Goal: Task Accomplishment & Management: Complete application form

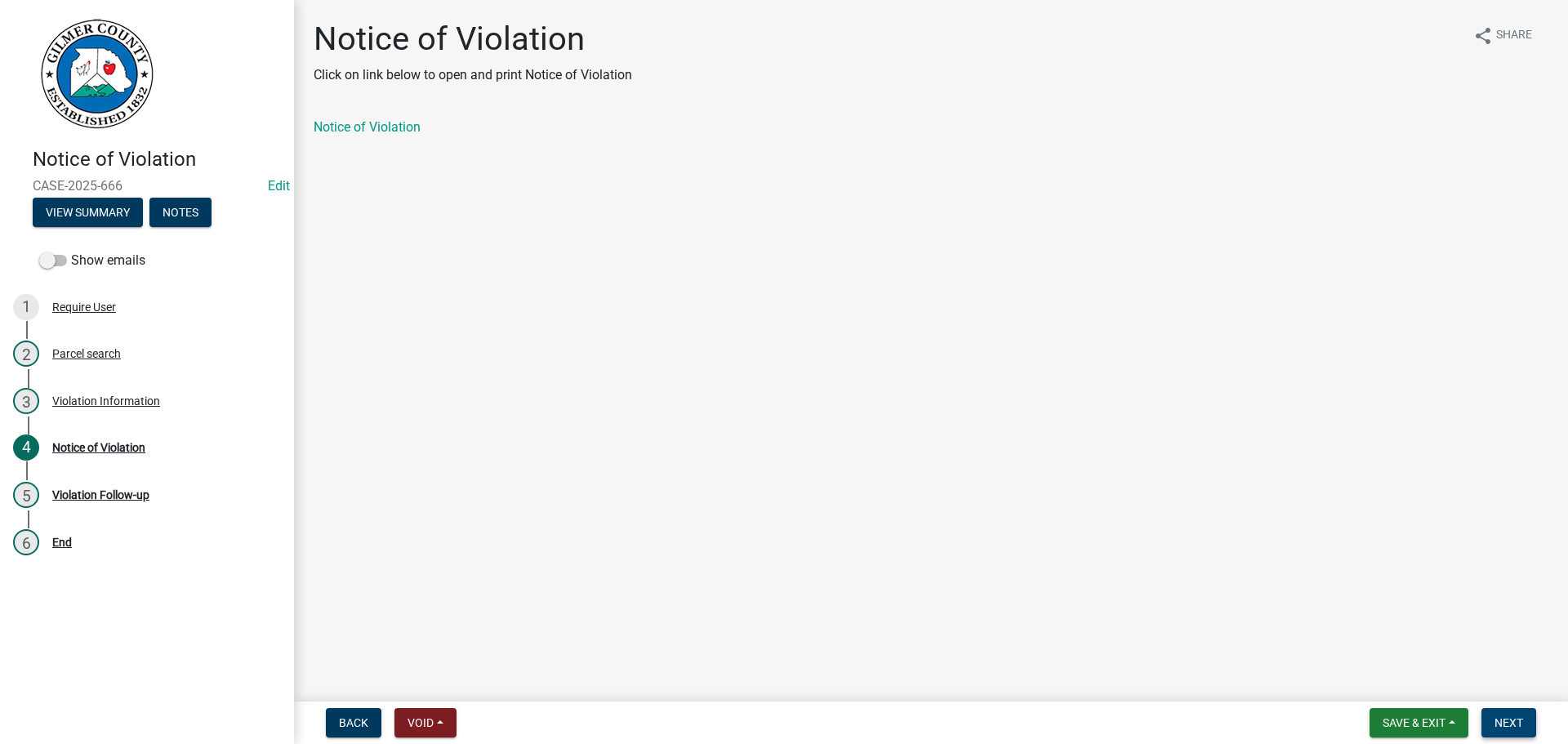
click at [1526, 720] on button "Next" at bounding box center [1509, 723] width 55 height 29
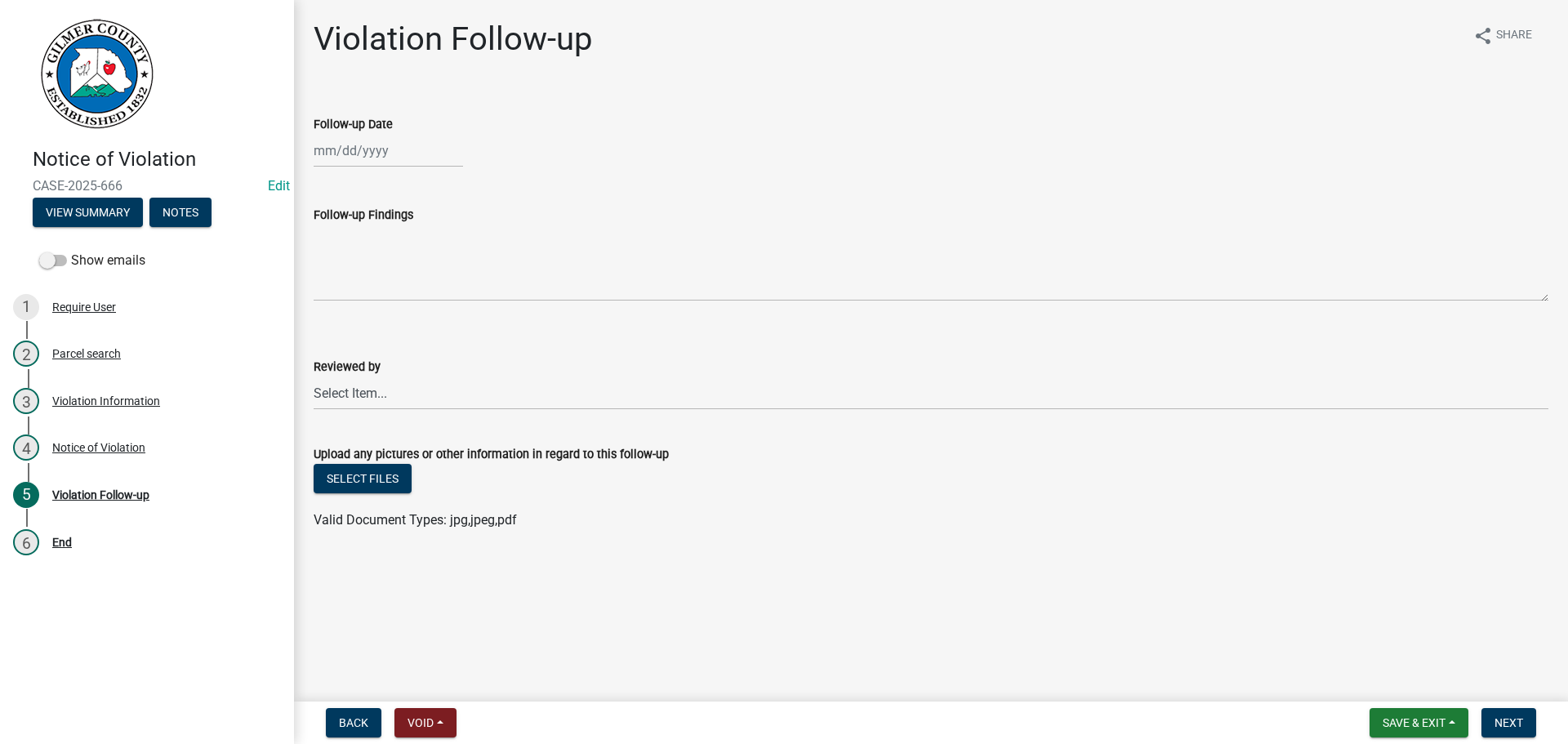
click at [688, 588] on main "Violation Follow-up share Share Follow-up Date Follow-up Findings Reviewed by S…" at bounding box center [931, 347] width 1274 height 695
click at [1387, 719] on span "Save & Exit" at bounding box center [1413, 722] width 63 height 13
click at [1389, 687] on button "Save & Exit" at bounding box center [1403, 680] width 131 height 40
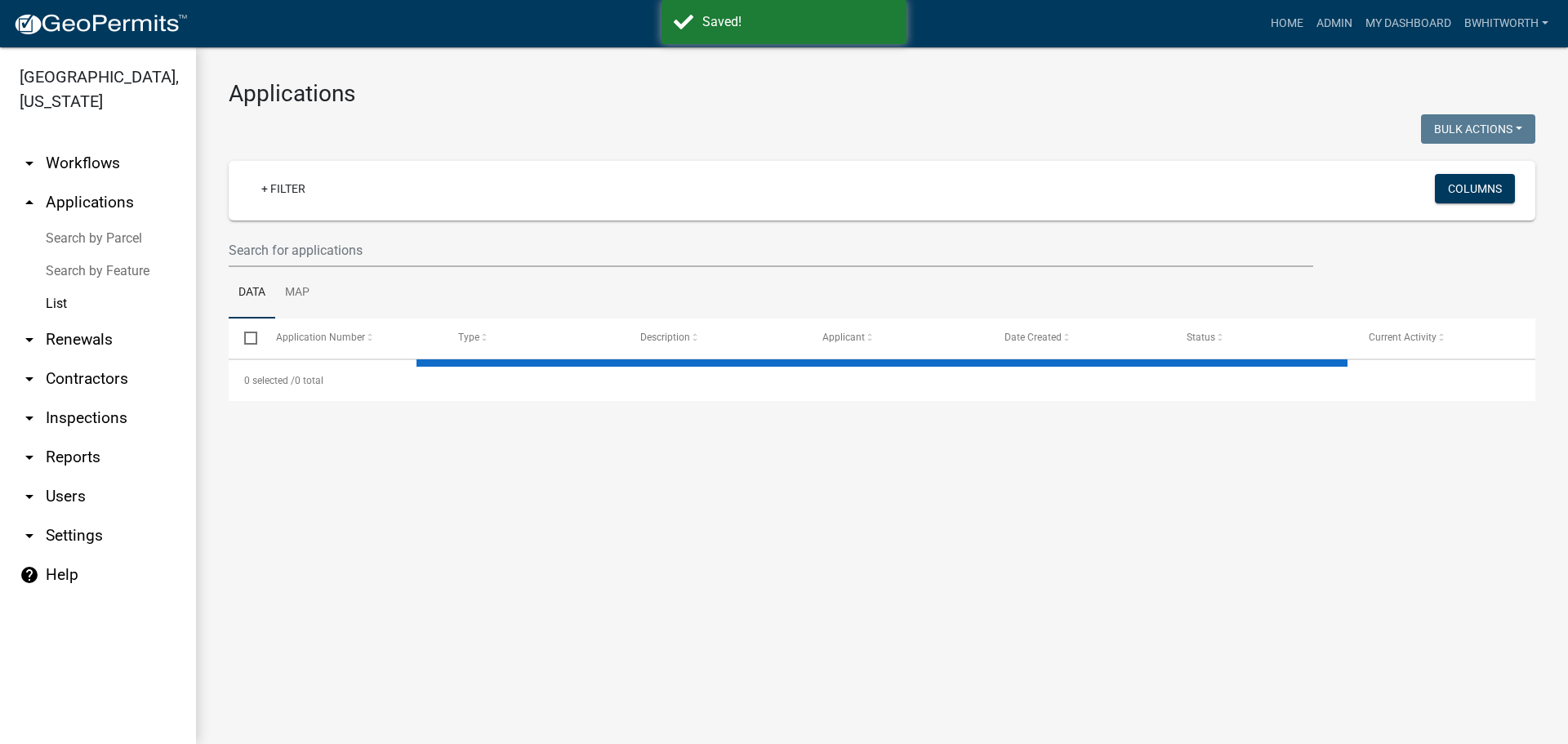
select select "3: 100"
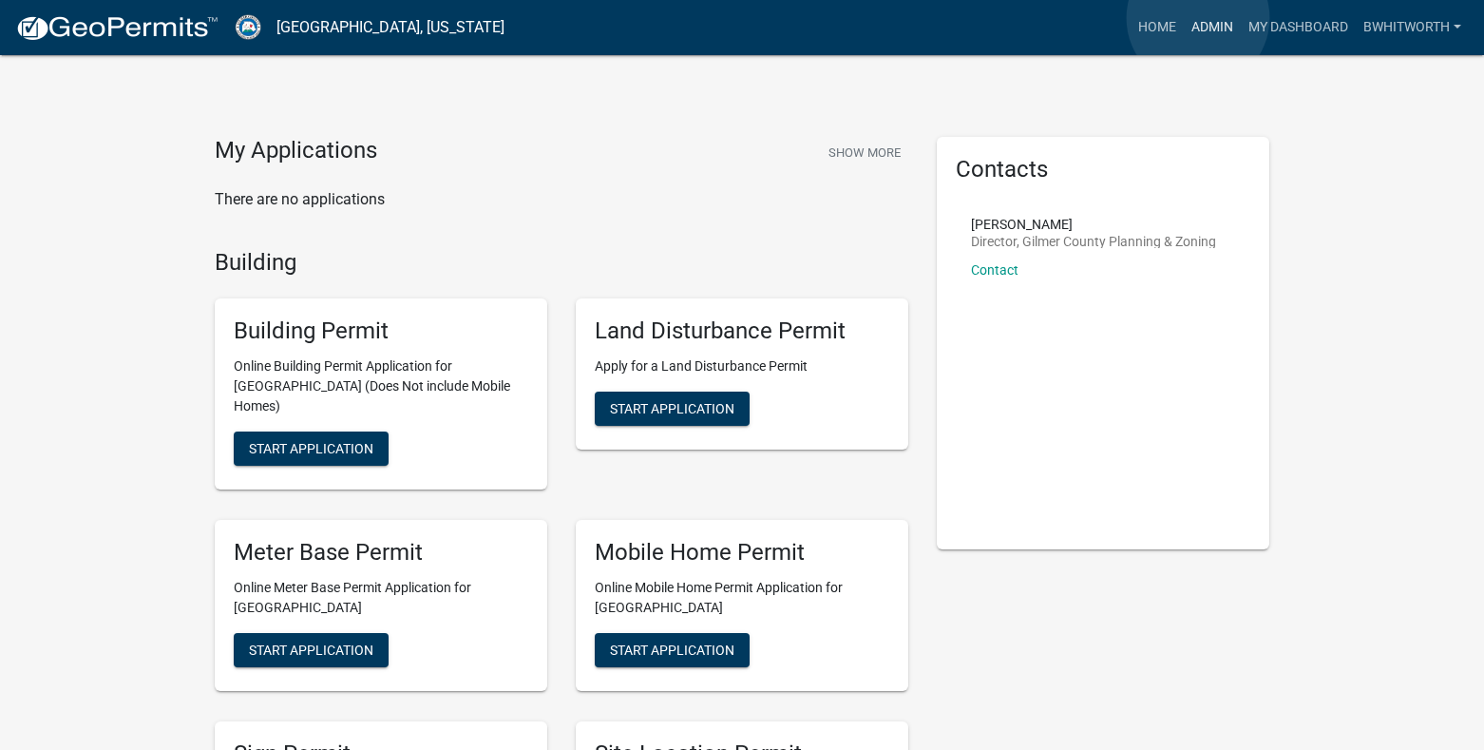
click at [1198, 18] on link "Admin" at bounding box center [1212, 28] width 57 height 36
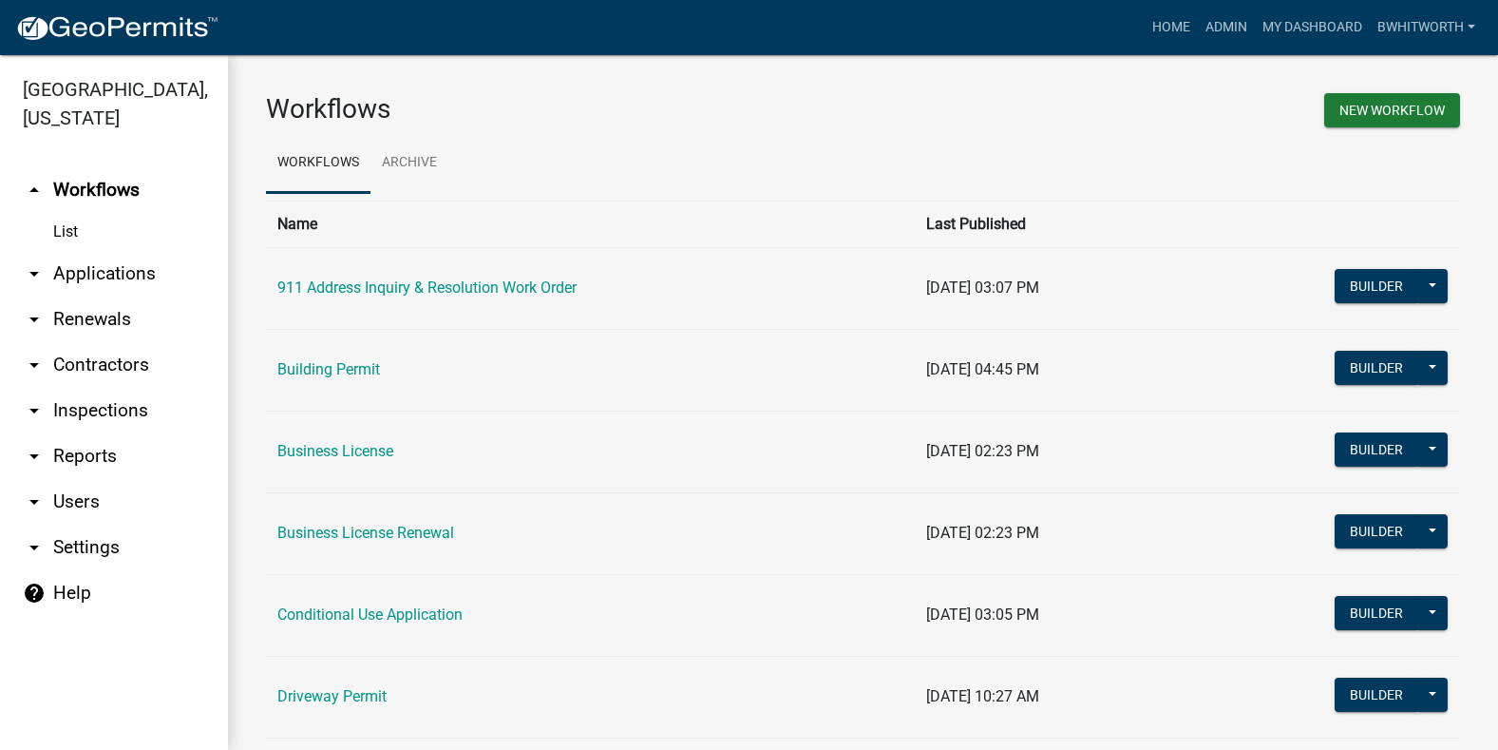
click at [76, 271] on link "arrow_drop_down Applications" at bounding box center [114, 274] width 228 height 46
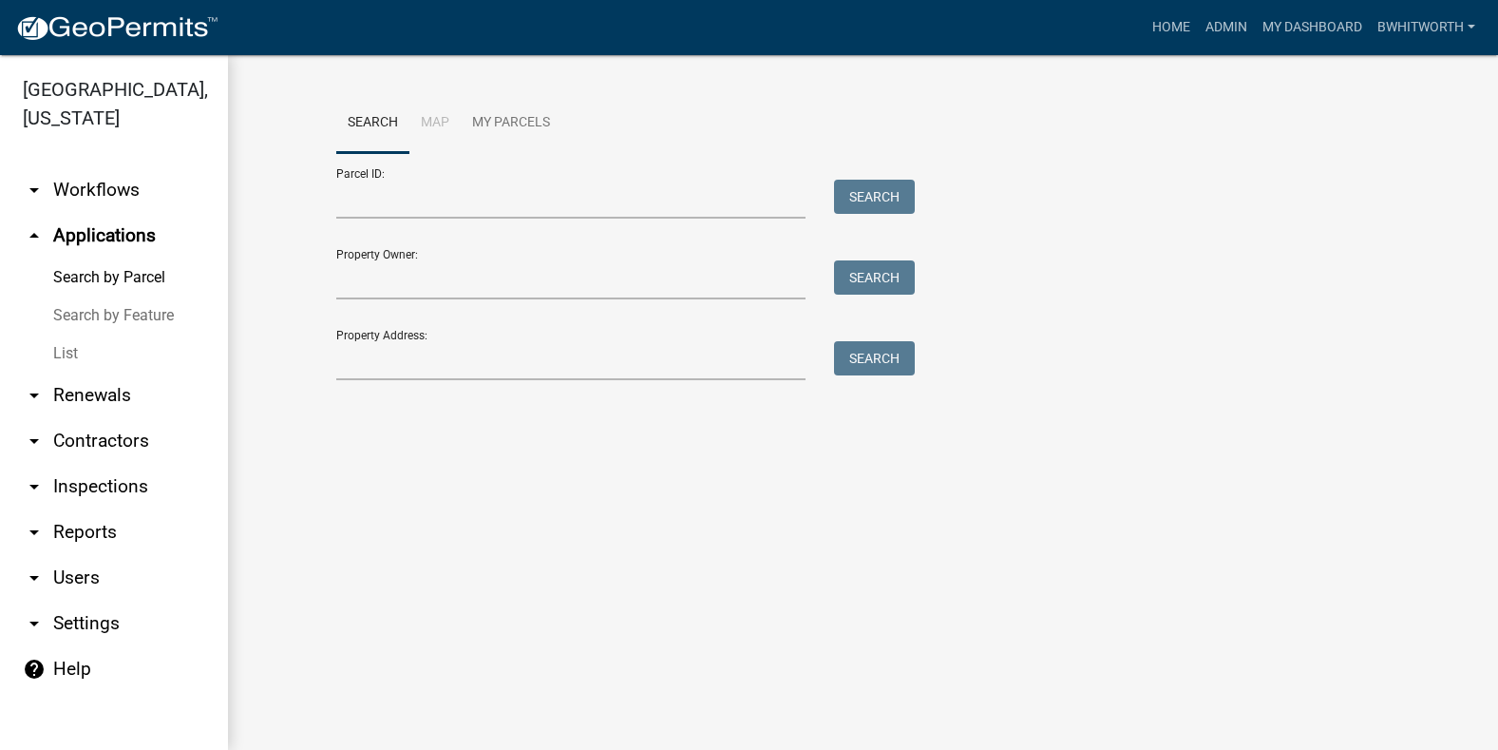
click at [63, 343] on link "List" at bounding box center [114, 353] width 228 height 38
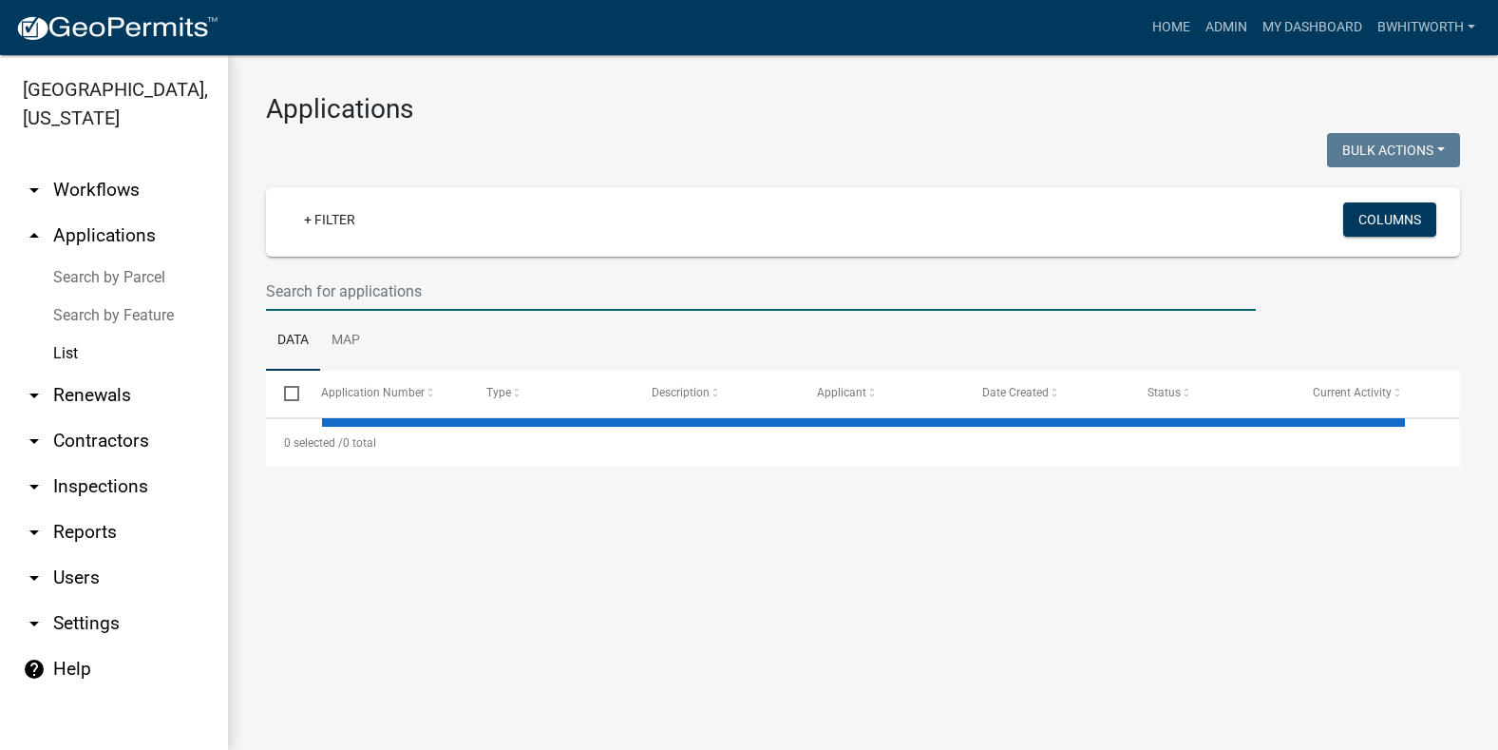
click at [272, 287] on input "text" at bounding box center [761, 291] width 990 height 39
select select "3: 100"
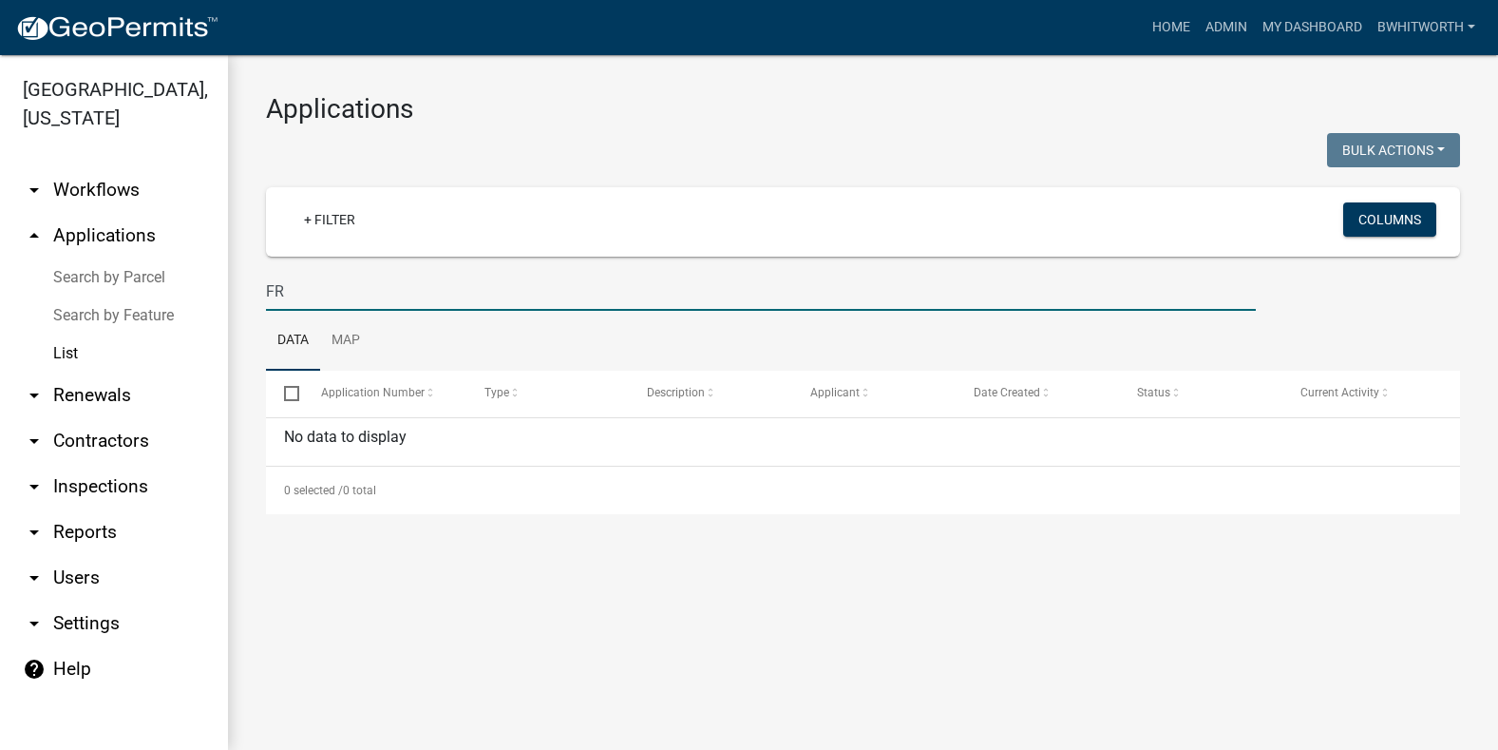
type input "F"
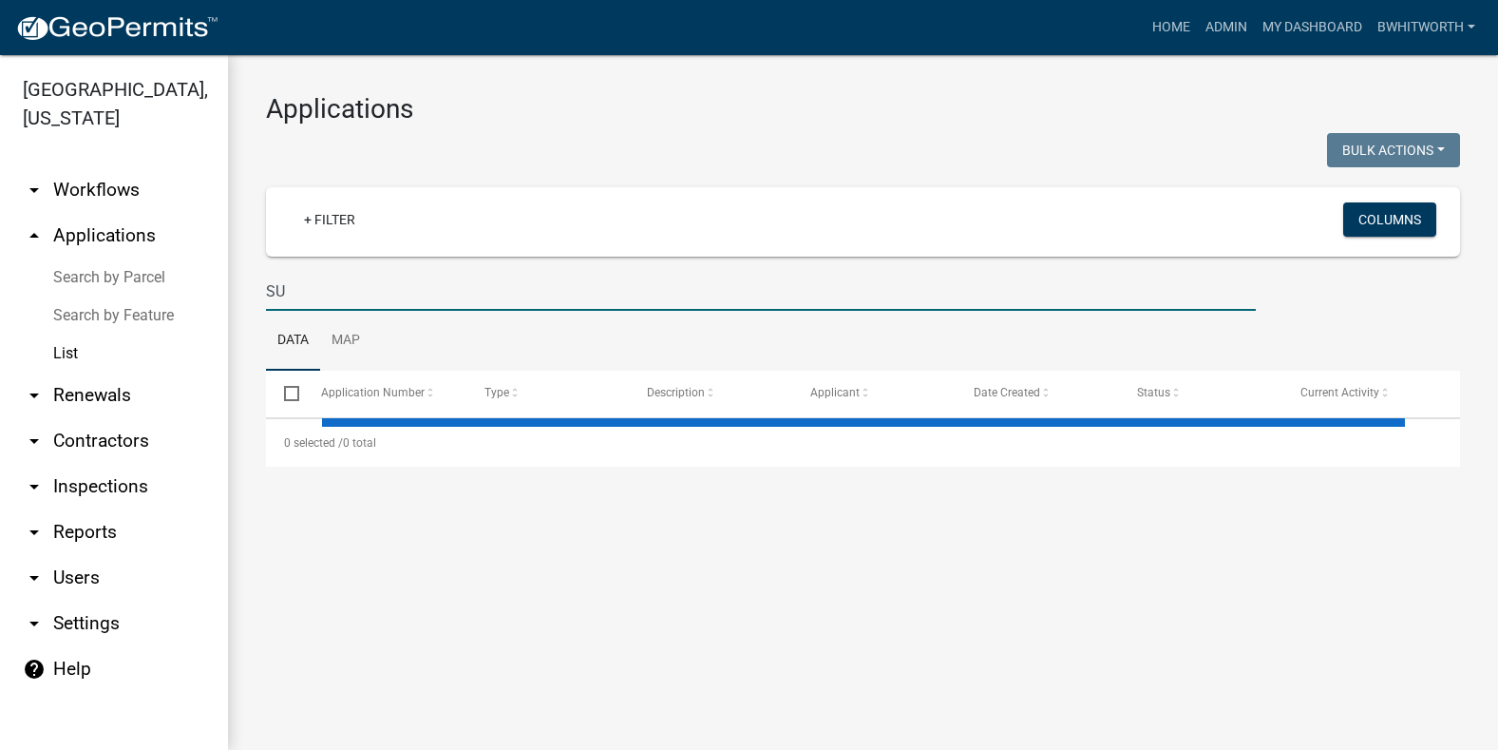
type input "SUP"
select select "3: 100"
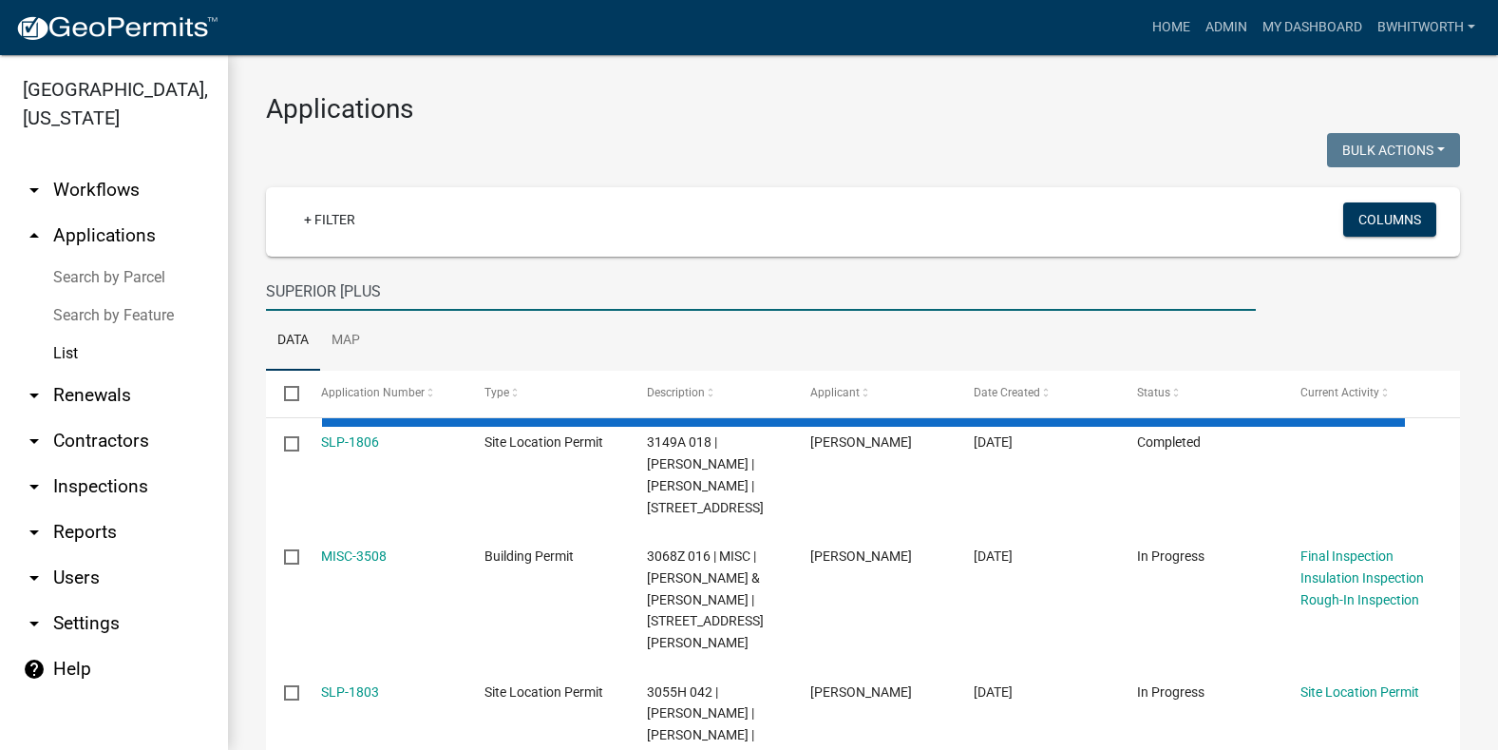
click at [345, 295] on input "SUPERIOR [PLUS" at bounding box center [761, 291] width 990 height 39
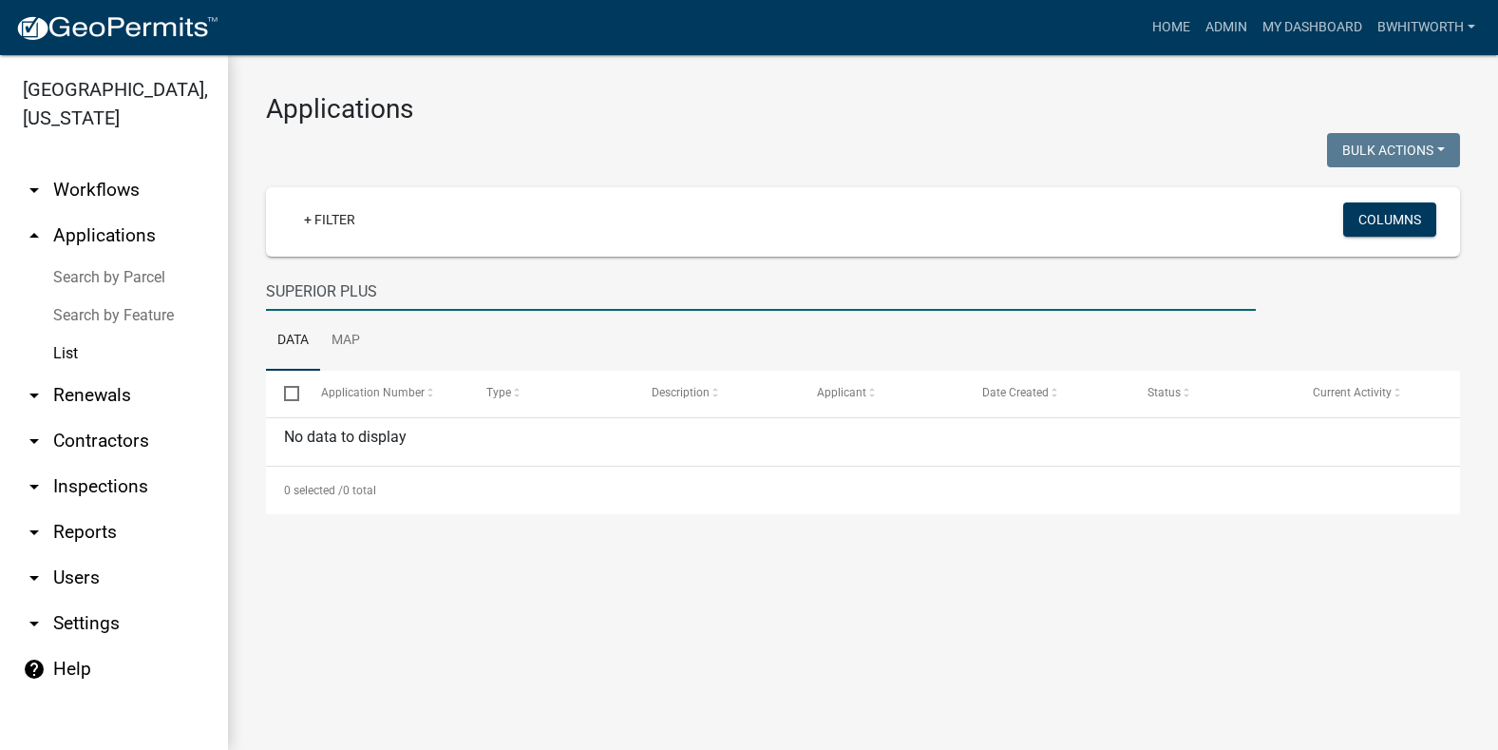
type input "SUPERIOR PLUS"
click at [86, 392] on link "arrow_drop_down Renewals" at bounding box center [114, 395] width 228 height 46
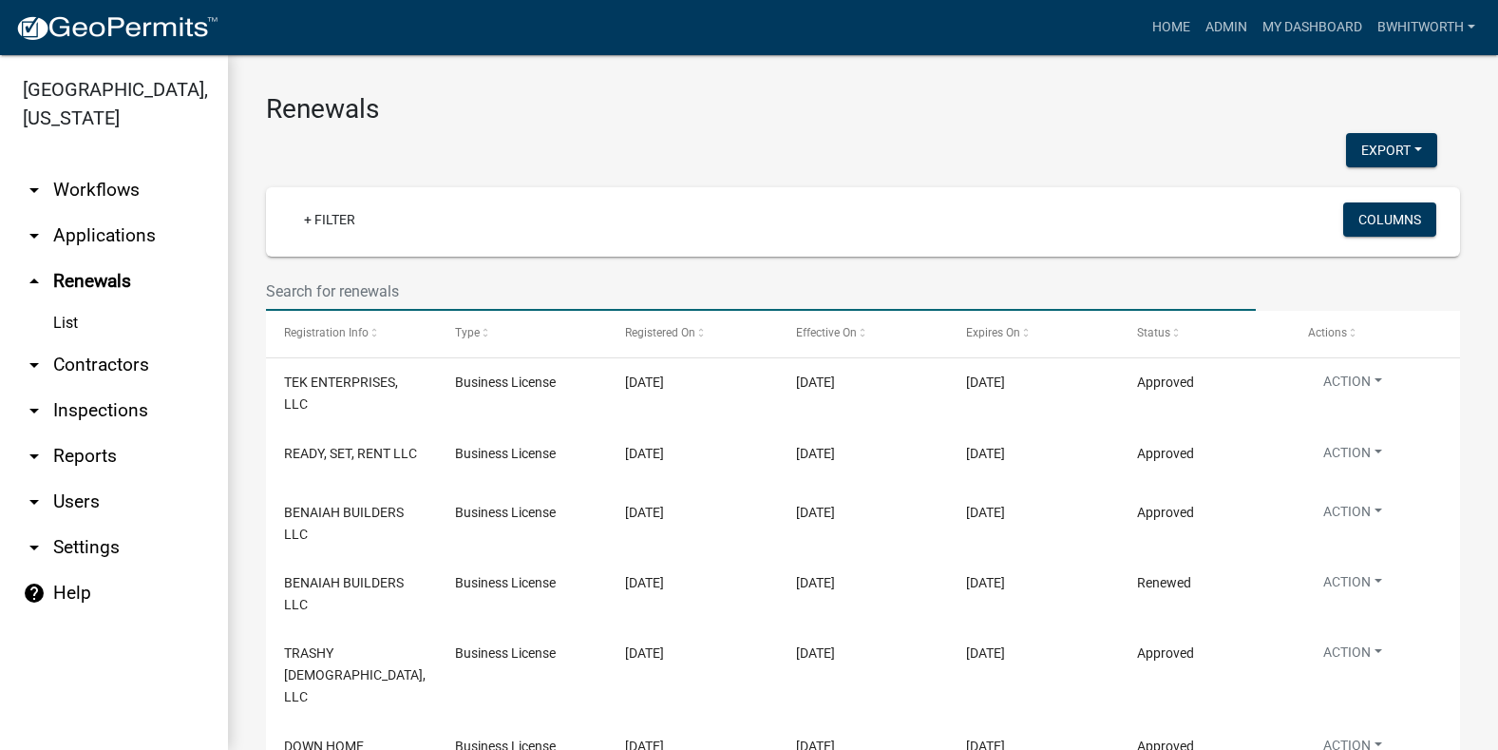
click at [329, 287] on input "text" at bounding box center [761, 291] width 990 height 39
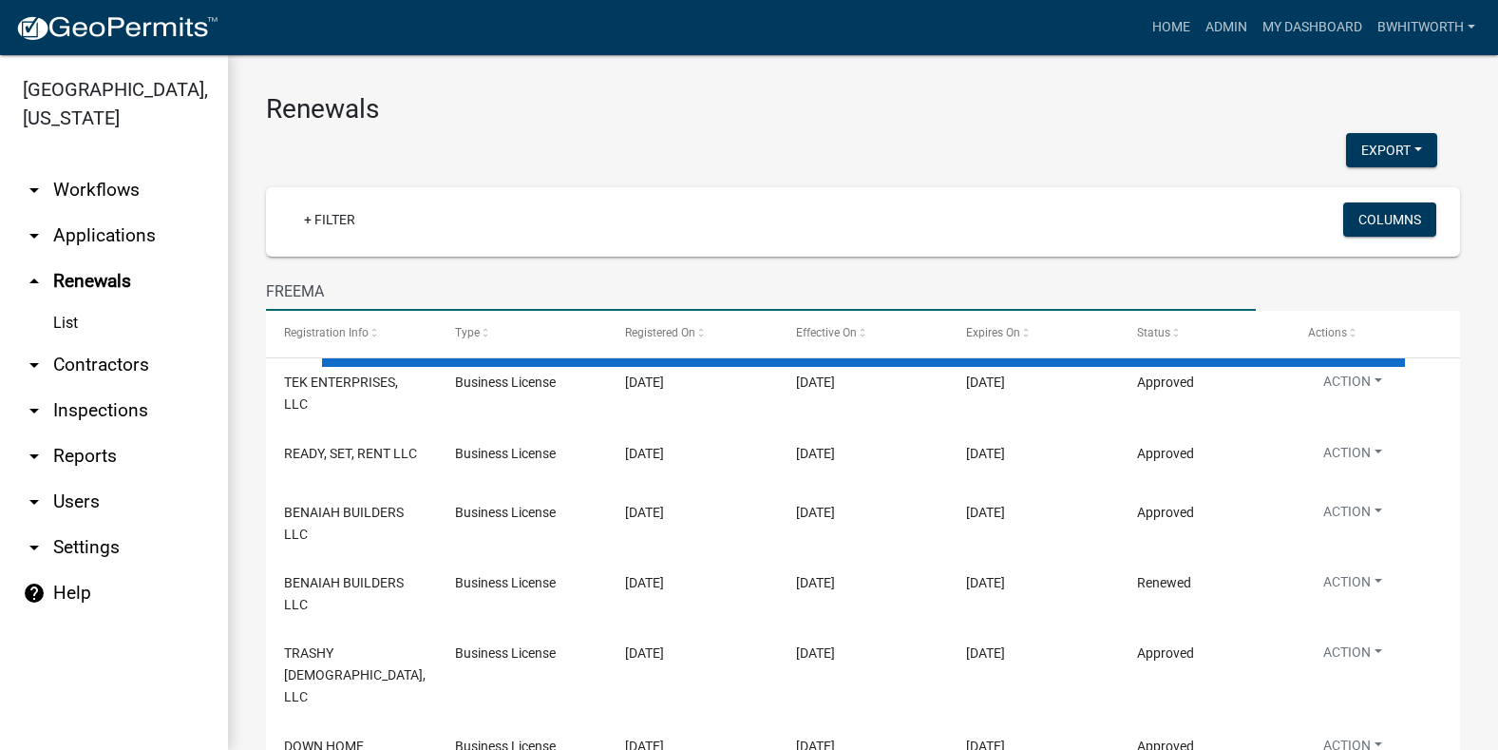
type input "[PERSON_NAME]"
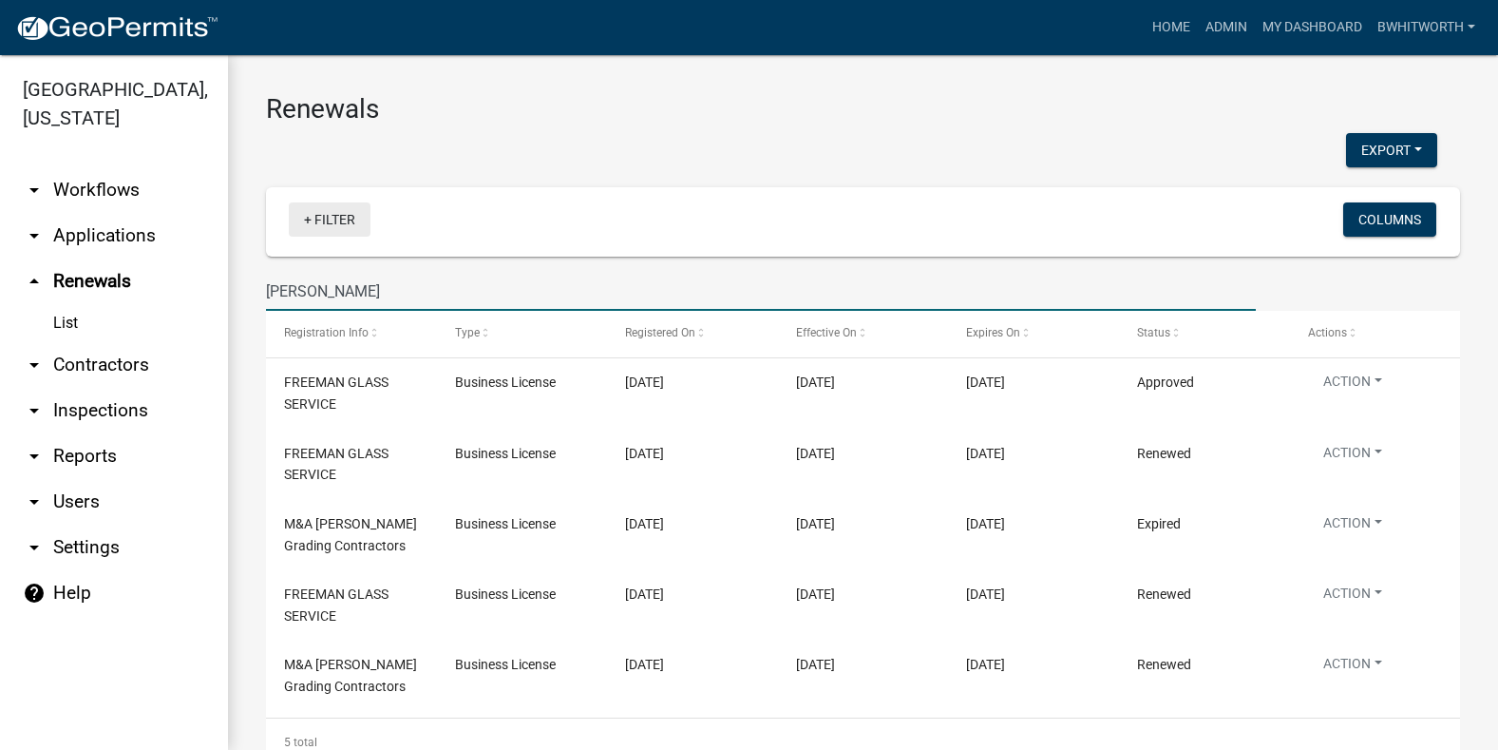
drag, startPoint x: 343, startPoint y: 292, endPoint x: 354, endPoint y: 235, distance: 58.1
click at [132, 270] on div "[GEOGRAPHIC_DATA], [US_STATE] arrow_drop_down Workflows List arrow_drop_down Ap…" at bounding box center [749, 402] width 1498 height 695
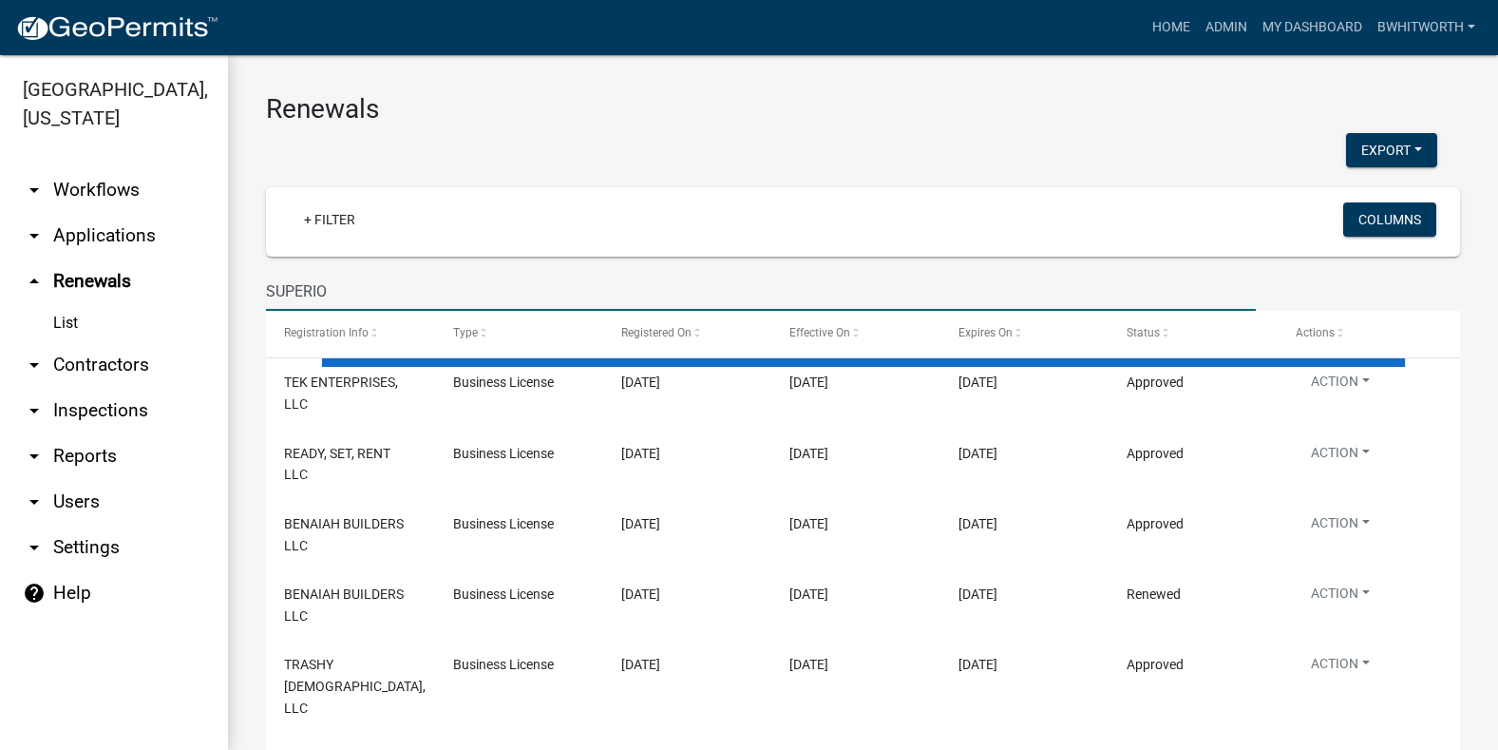
type input "SUPERIOR"
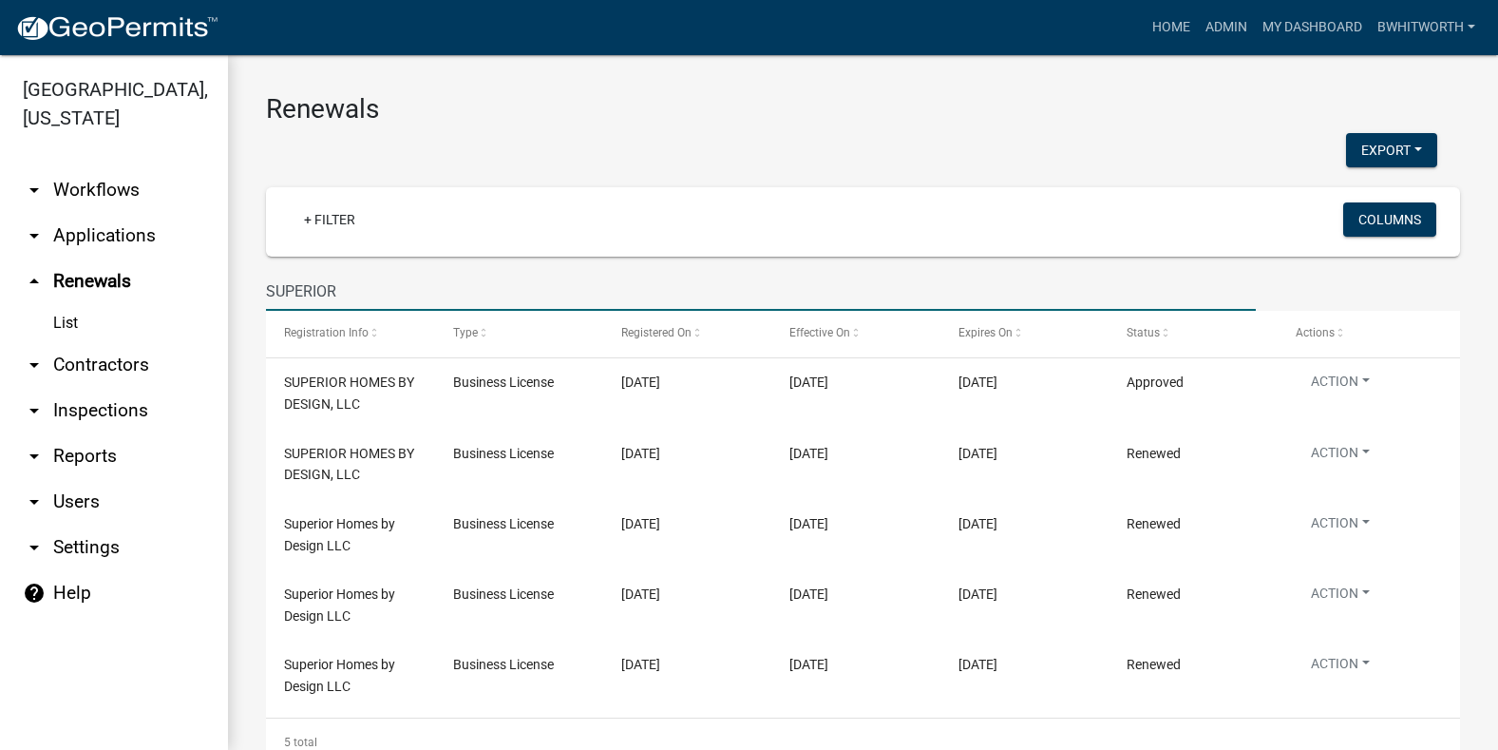
drag, startPoint x: 338, startPoint y: 295, endPoint x: 67, endPoint y: 286, distance: 270.9
click at [67, 286] on div "[GEOGRAPHIC_DATA], [US_STATE] arrow_drop_down Workflows List arrow_drop_down Ap…" at bounding box center [749, 402] width 1498 height 695
drag, startPoint x: 444, startPoint y: 292, endPoint x: 488, endPoint y: 293, distance: 44.7
click at [444, 292] on input "text" at bounding box center [761, 291] width 990 height 39
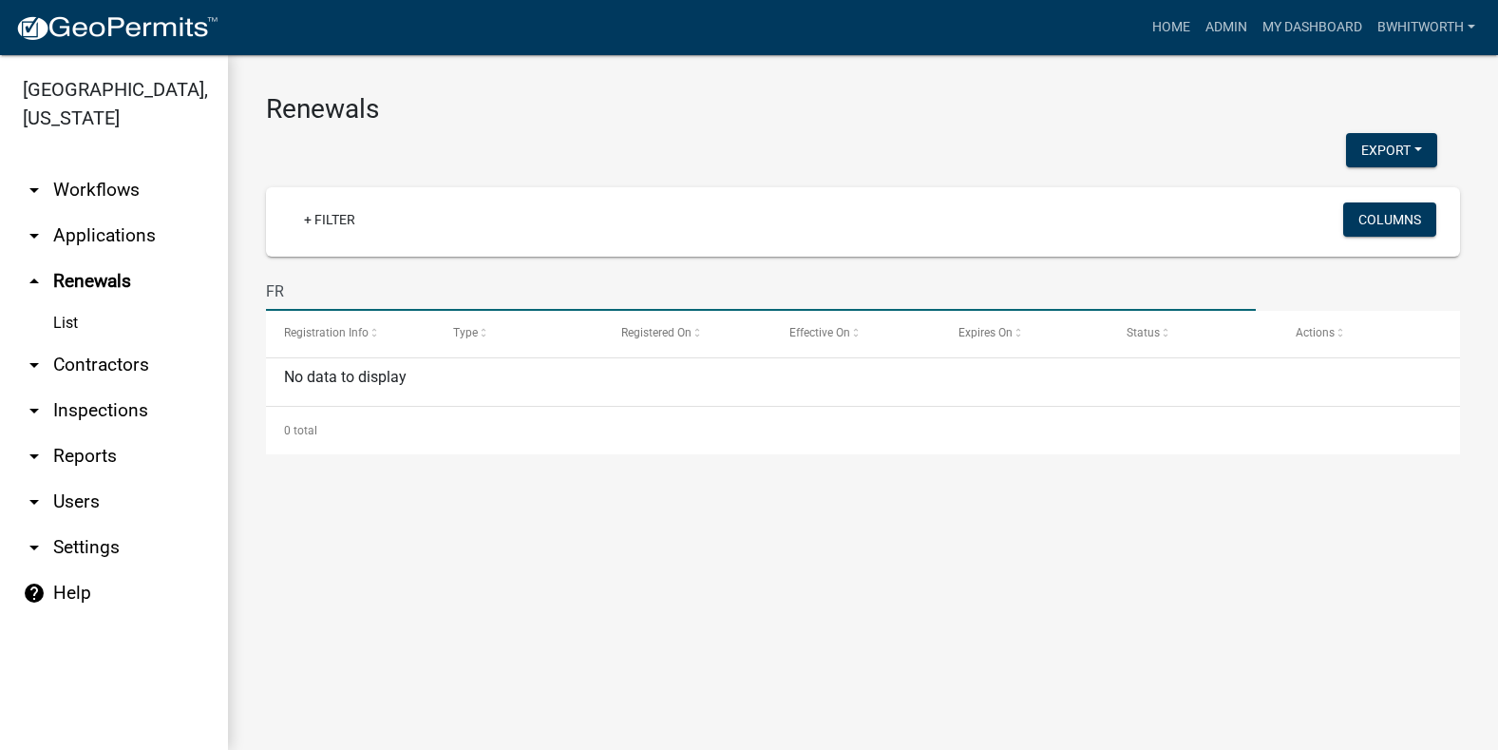
type input "F"
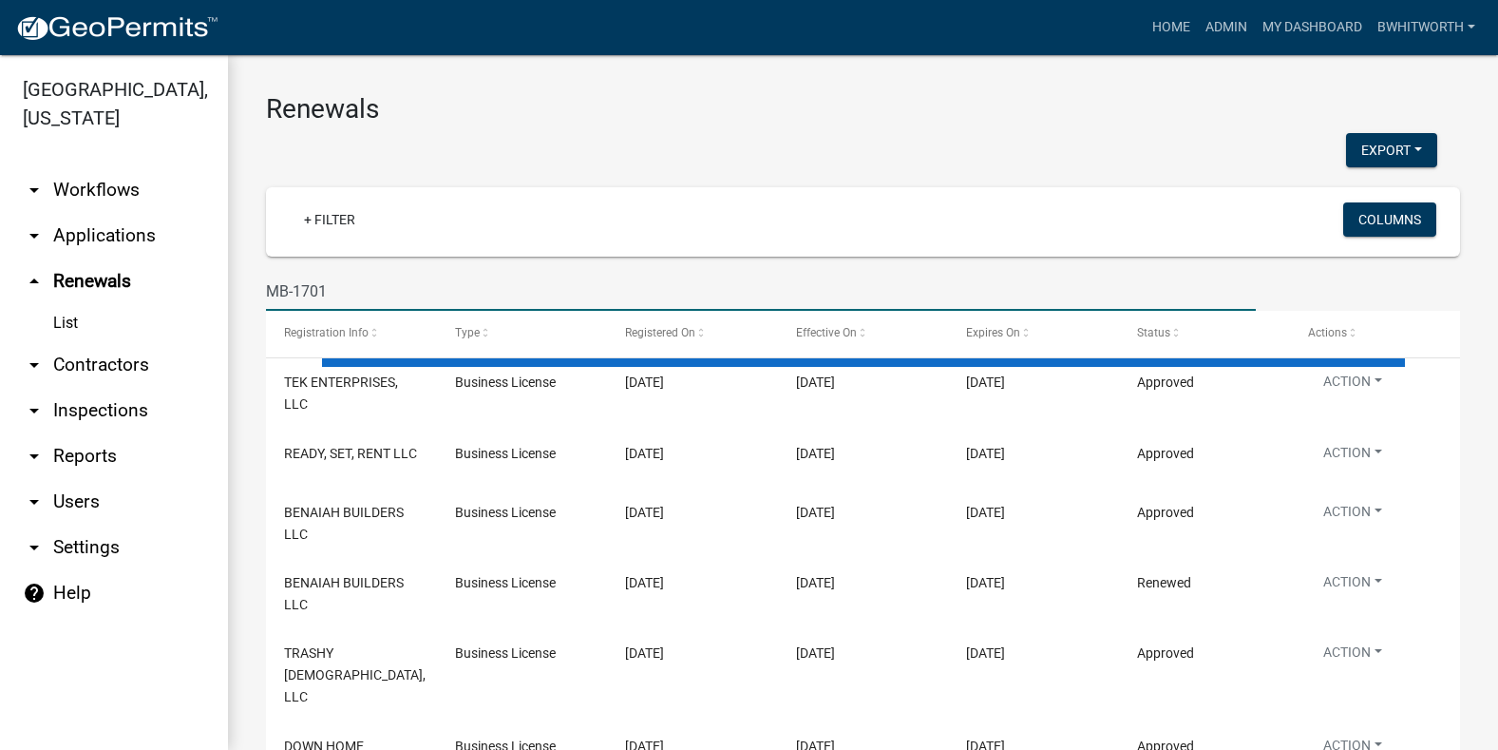
type input "MB-1701"
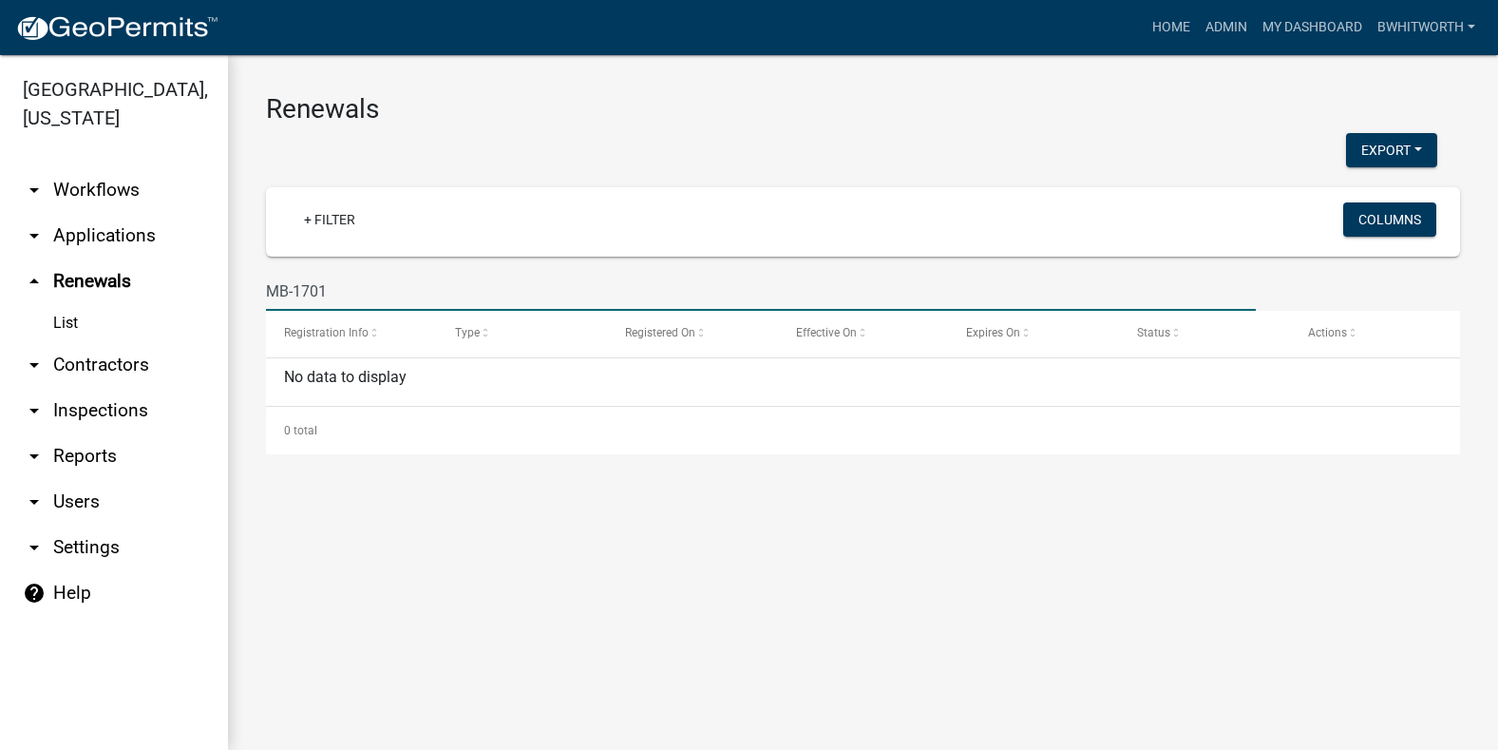
click at [105, 233] on link "arrow_drop_down Applications" at bounding box center [114, 236] width 228 height 46
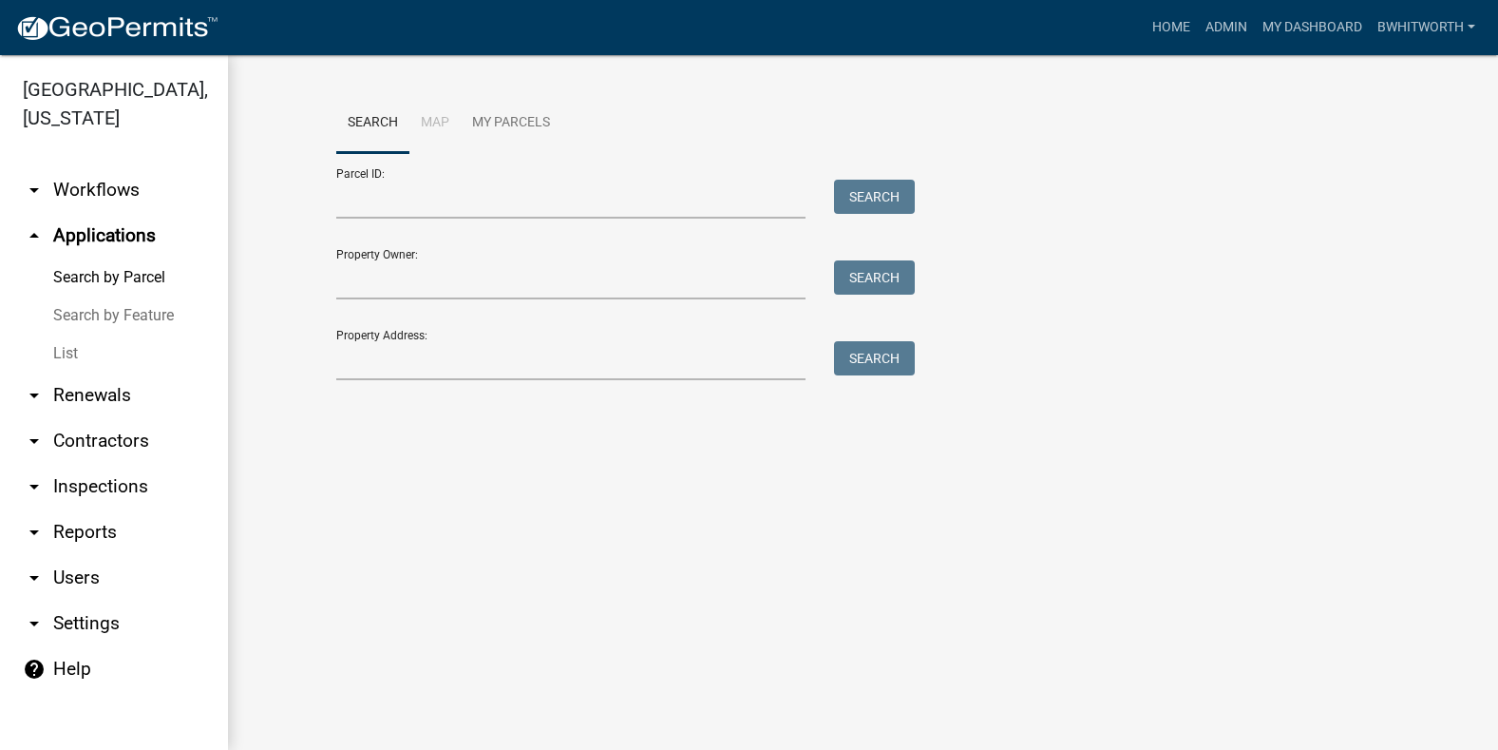
click at [65, 349] on link "List" at bounding box center [114, 353] width 228 height 38
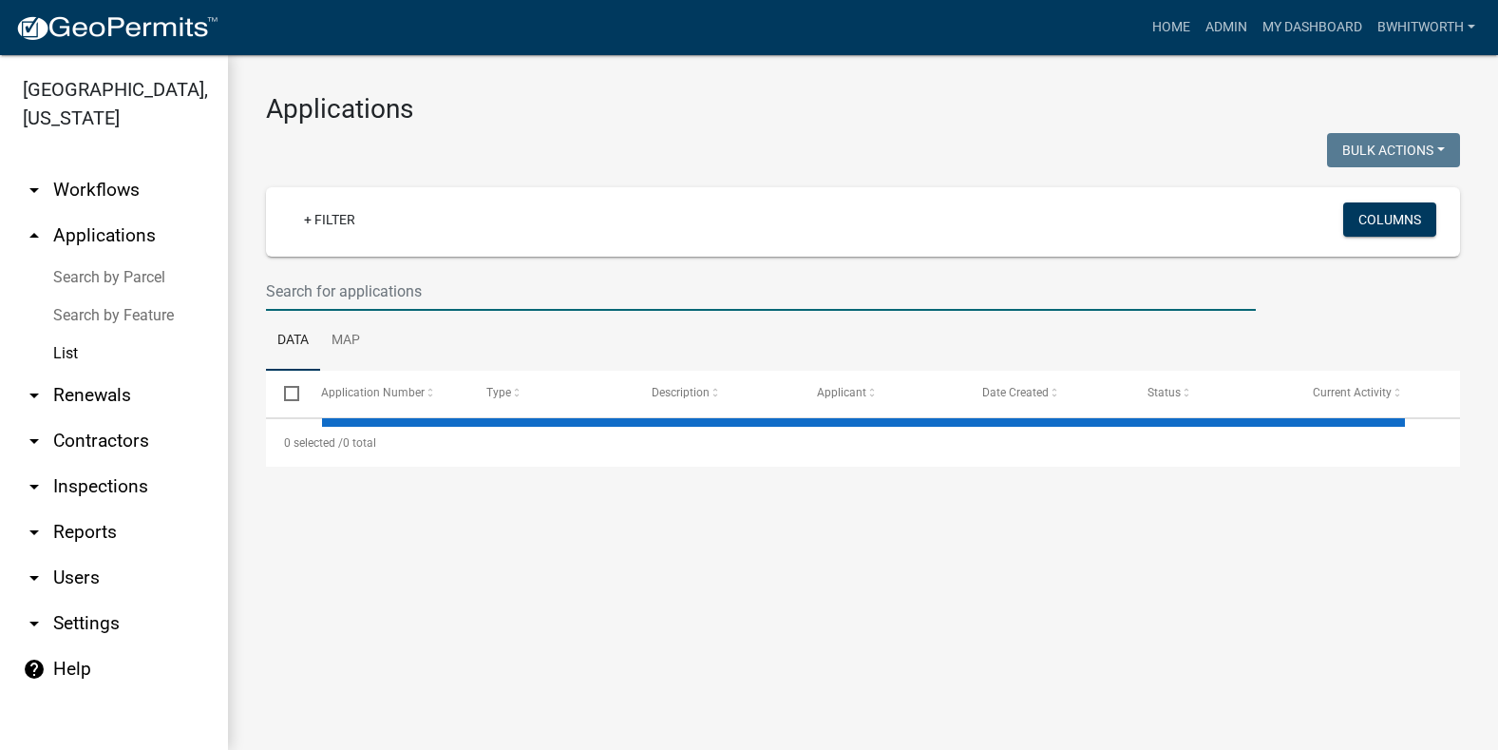
click at [308, 291] on input "text" at bounding box center [761, 291] width 990 height 39
select select "3: 100"
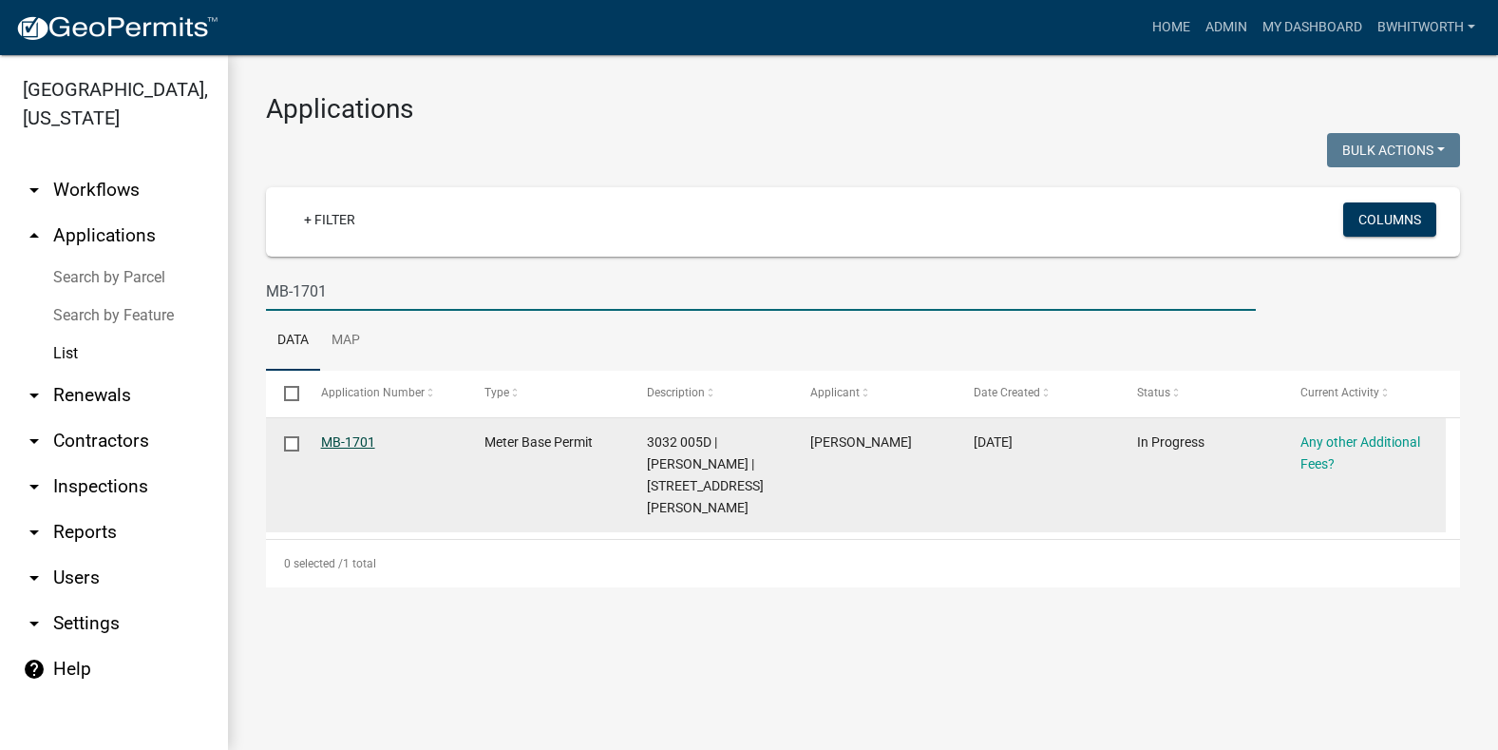
type input "MB-1701"
click at [348, 441] on link "MB-1701" at bounding box center [348, 441] width 54 height 15
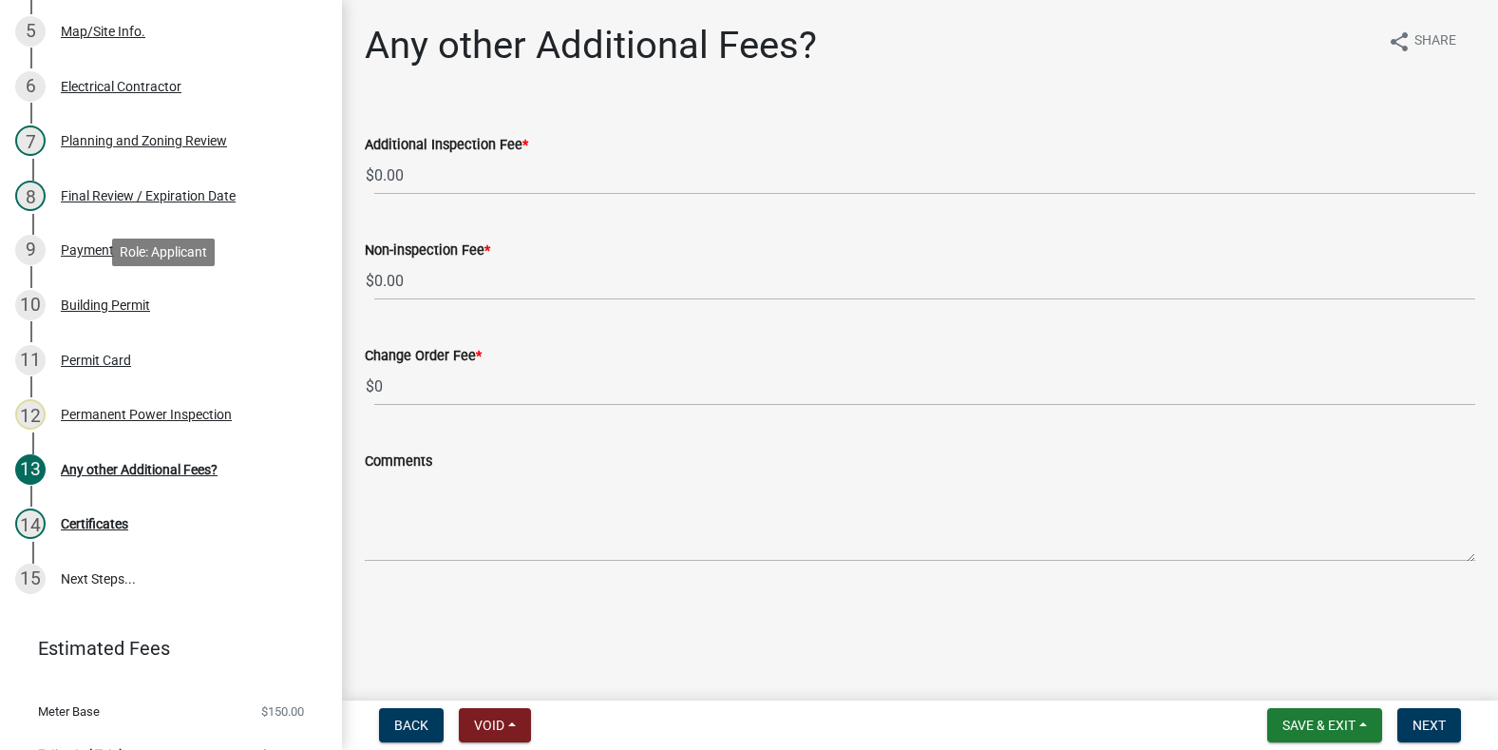
scroll to position [570, 0]
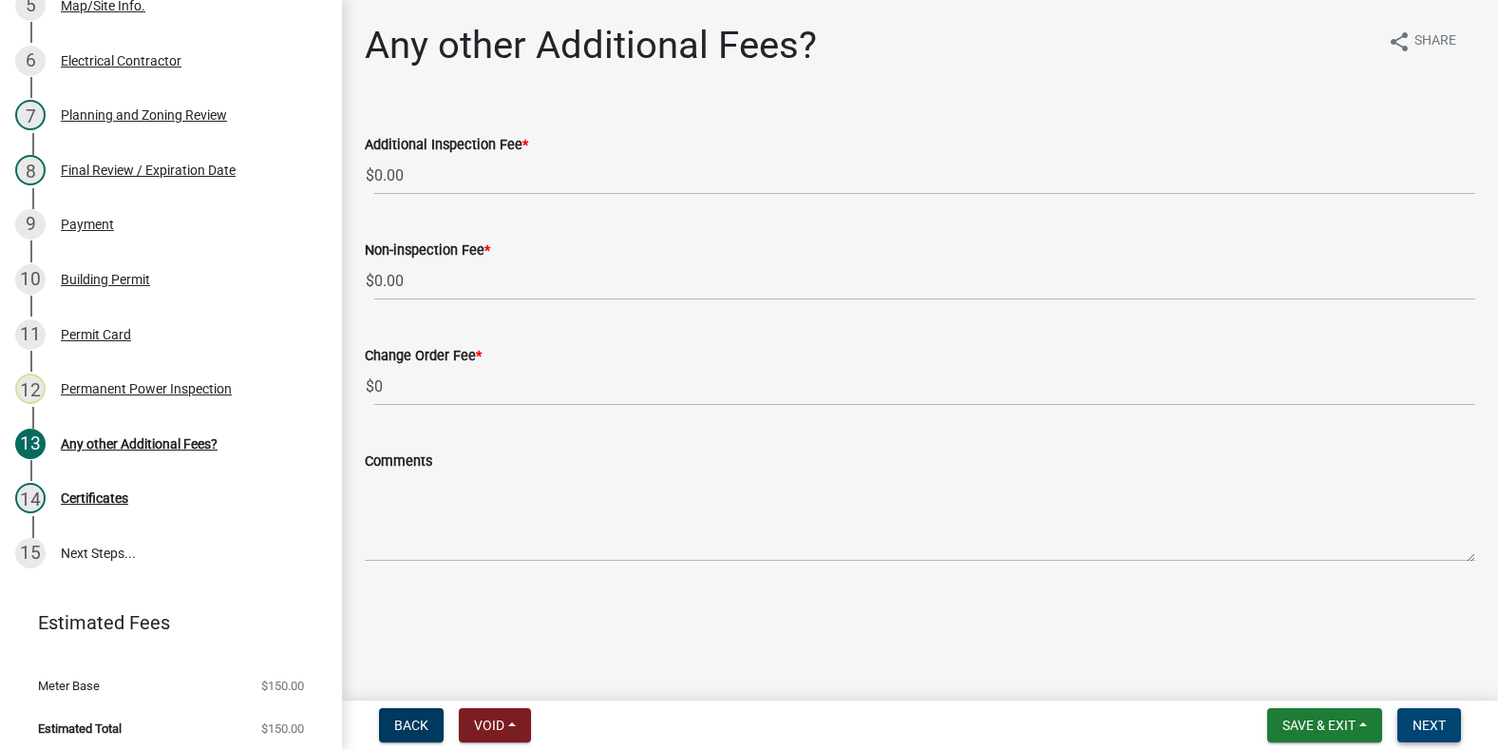
click at [1415, 723] on span "Next" at bounding box center [1429, 724] width 33 height 15
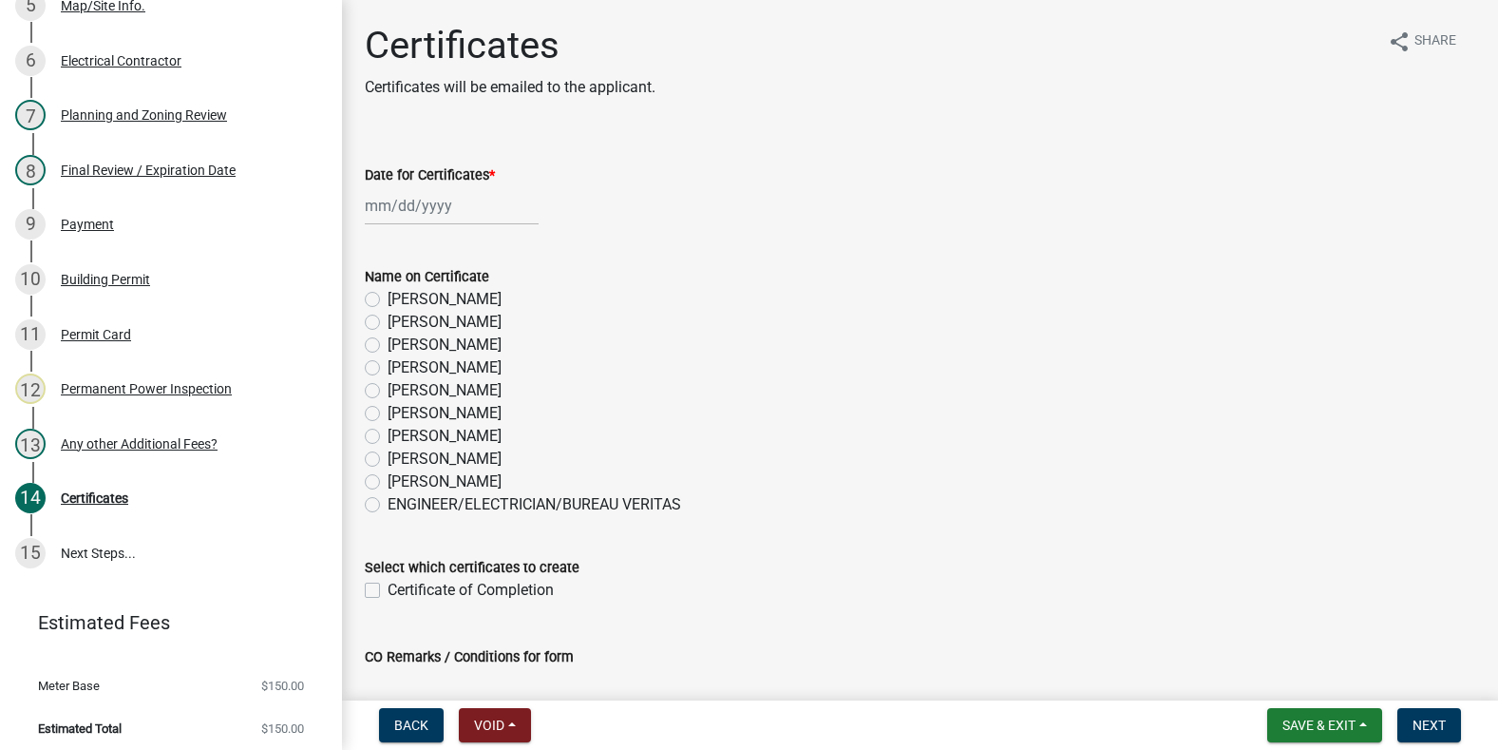
click at [418, 207] on div at bounding box center [452, 205] width 174 height 39
select select "10"
select select "2025"
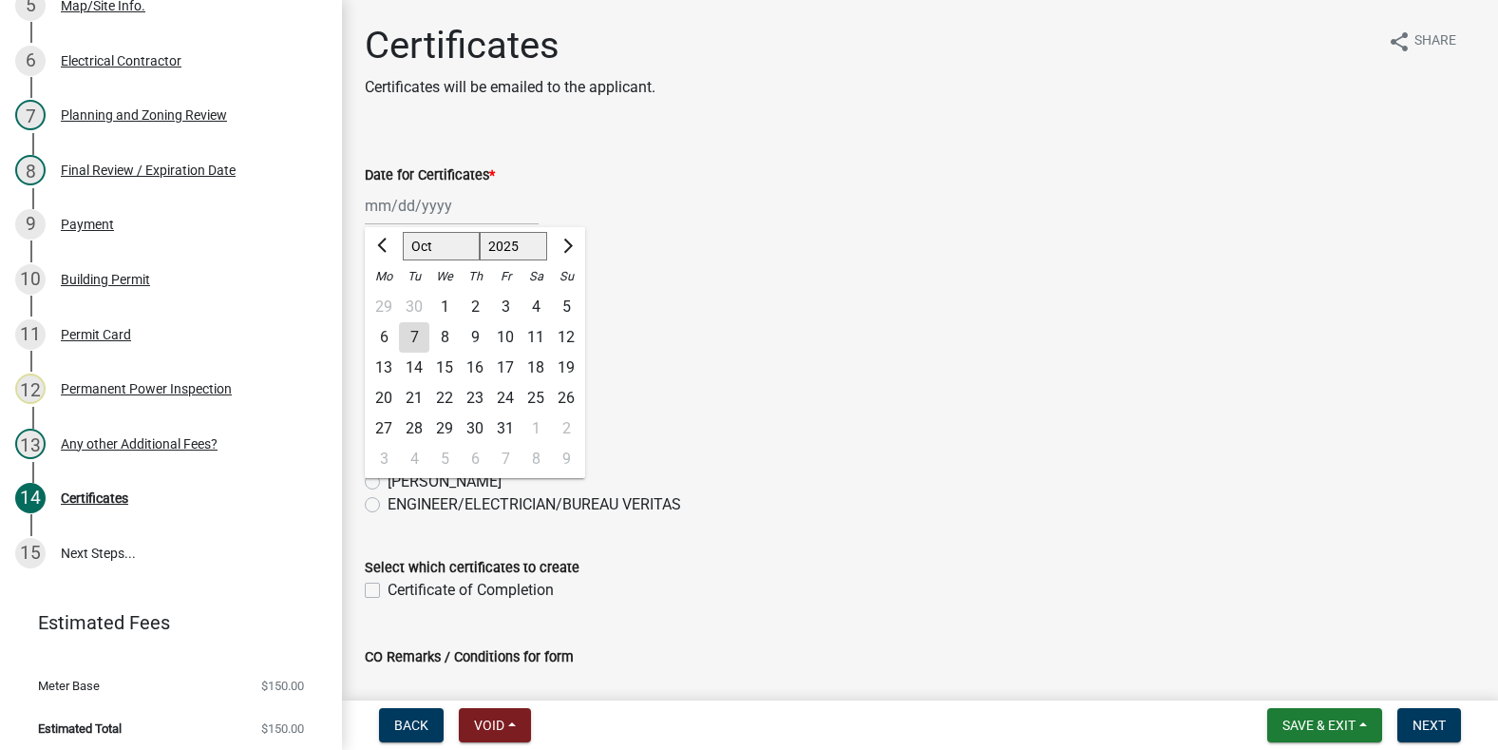
click at [410, 329] on div "7" at bounding box center [414, 337] width 30 height 30
type input "[DATE]"
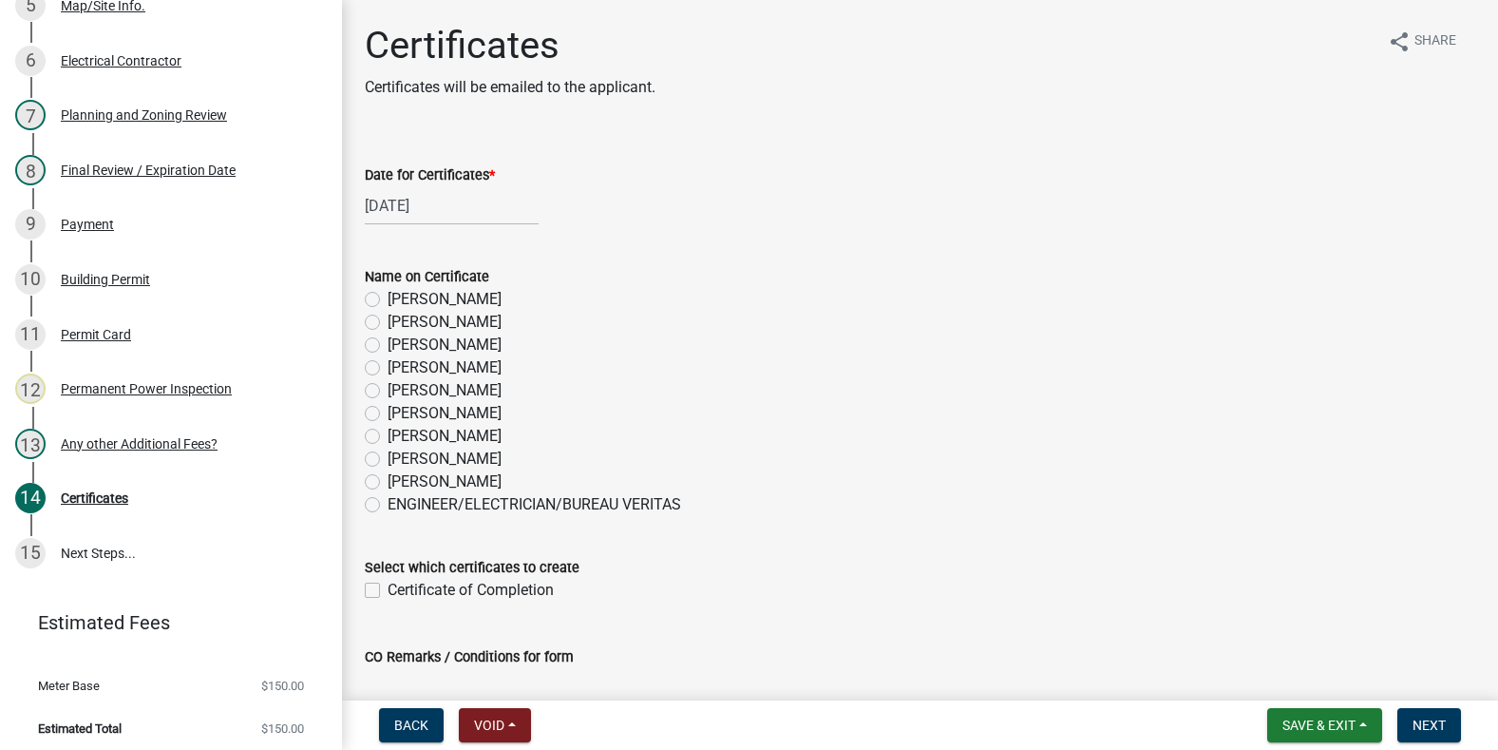
click at [388, 369] on label "[PERSON_NAME]" at bounding box center [445, 367] width 114 height 23
click at [388, 369] on input "[PERSON_NAME]" at bounding box center [394, 362] width 12 height 12
radio input "true"
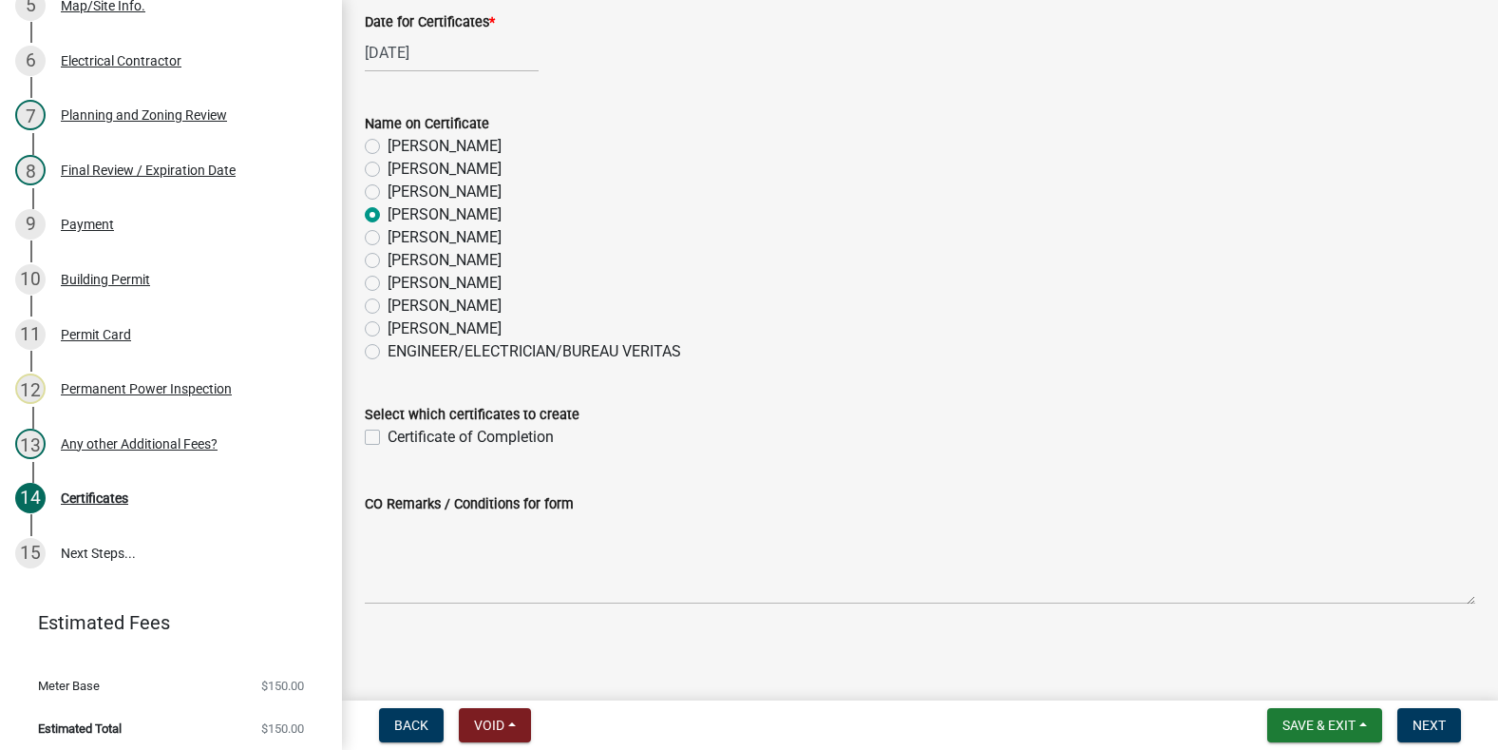
scroll to position [154, 0]
click at [388, 435] on label "Certificate of Completion" at bounding box center [471, 436] width 166 height 23
click at [388, 435] on input "Certificate of Completion" at bounding box center [394, 431] width 12 height 12
checkbox input "true"
click at [1435, 725] on span "Next" at bounding box center [1429, 724] width 33 height 15
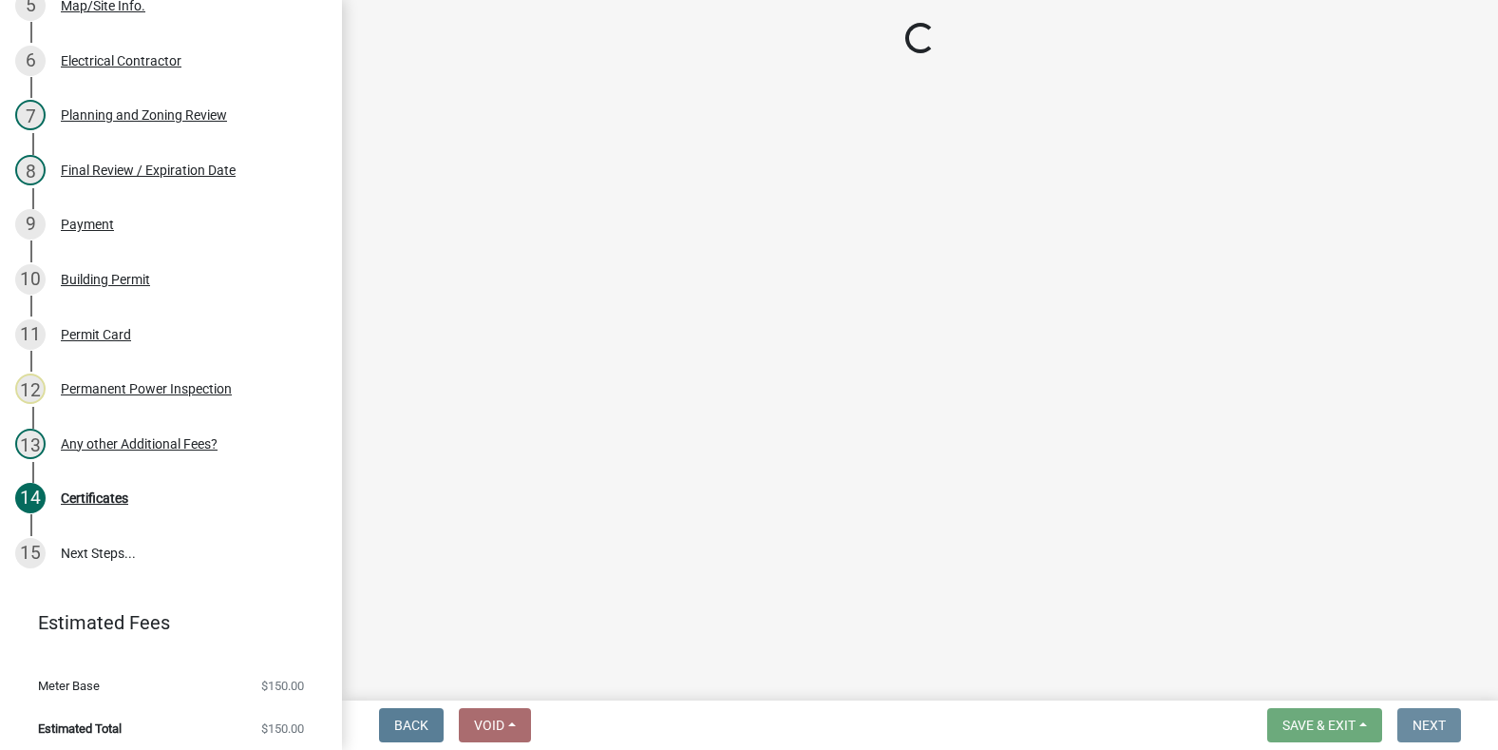
scroll to position [0, 0]
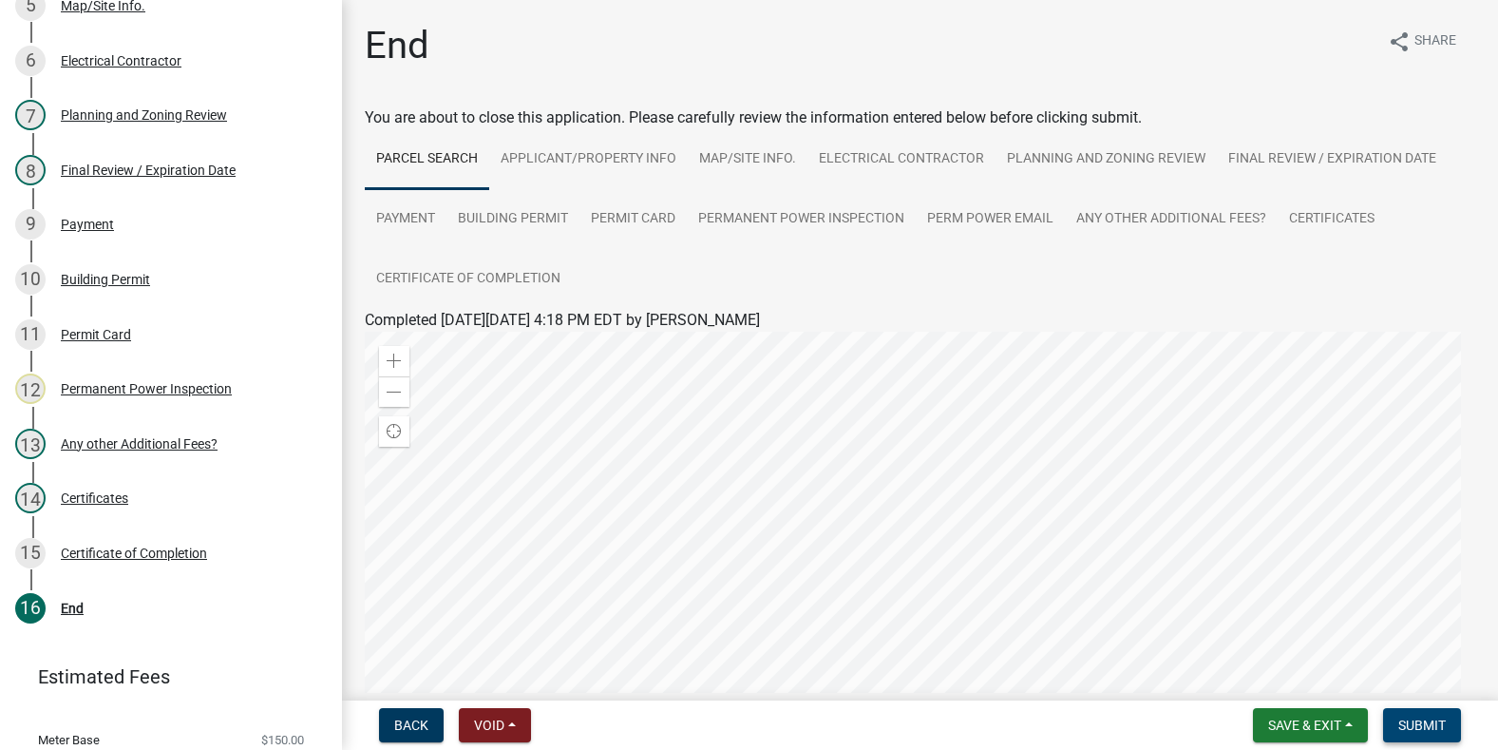
click at [1417, 725] on span "Submit" at bounding box center [1423, 724] width 48 height 15
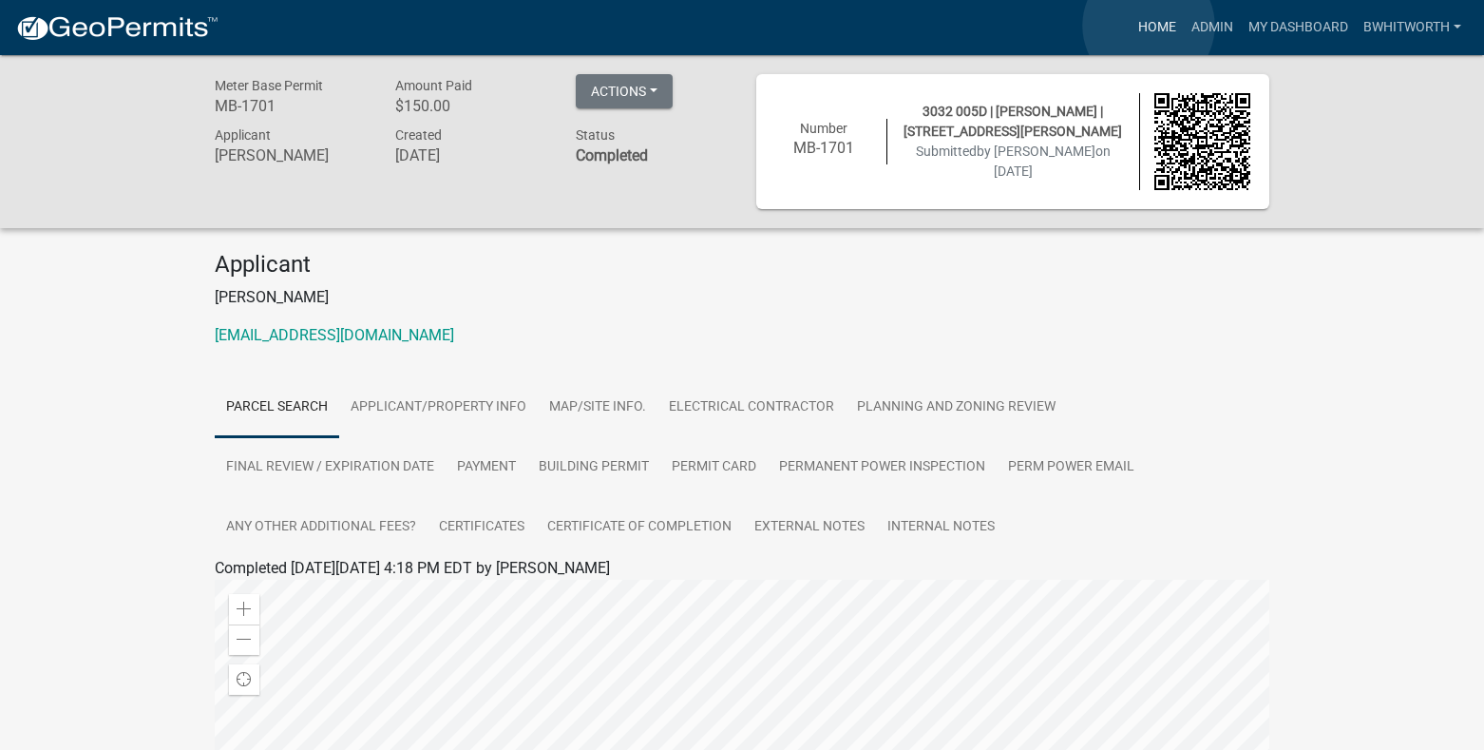
click at [1149, 26] on link "Home" at bounding box center [1157, 28] width 53 height 36
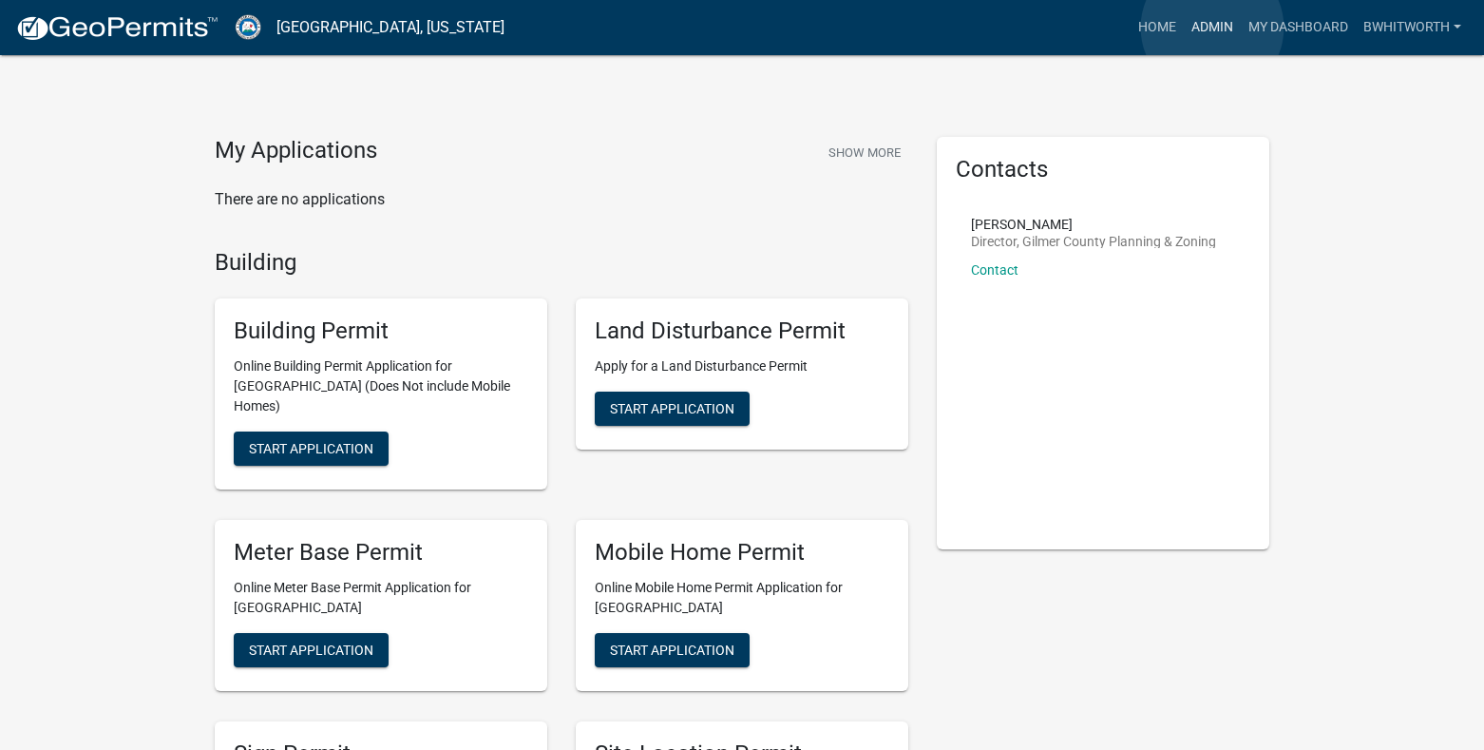
click at [1212, 28] on link "Admin" at bounding box center [1212, 28] width 57 height 36
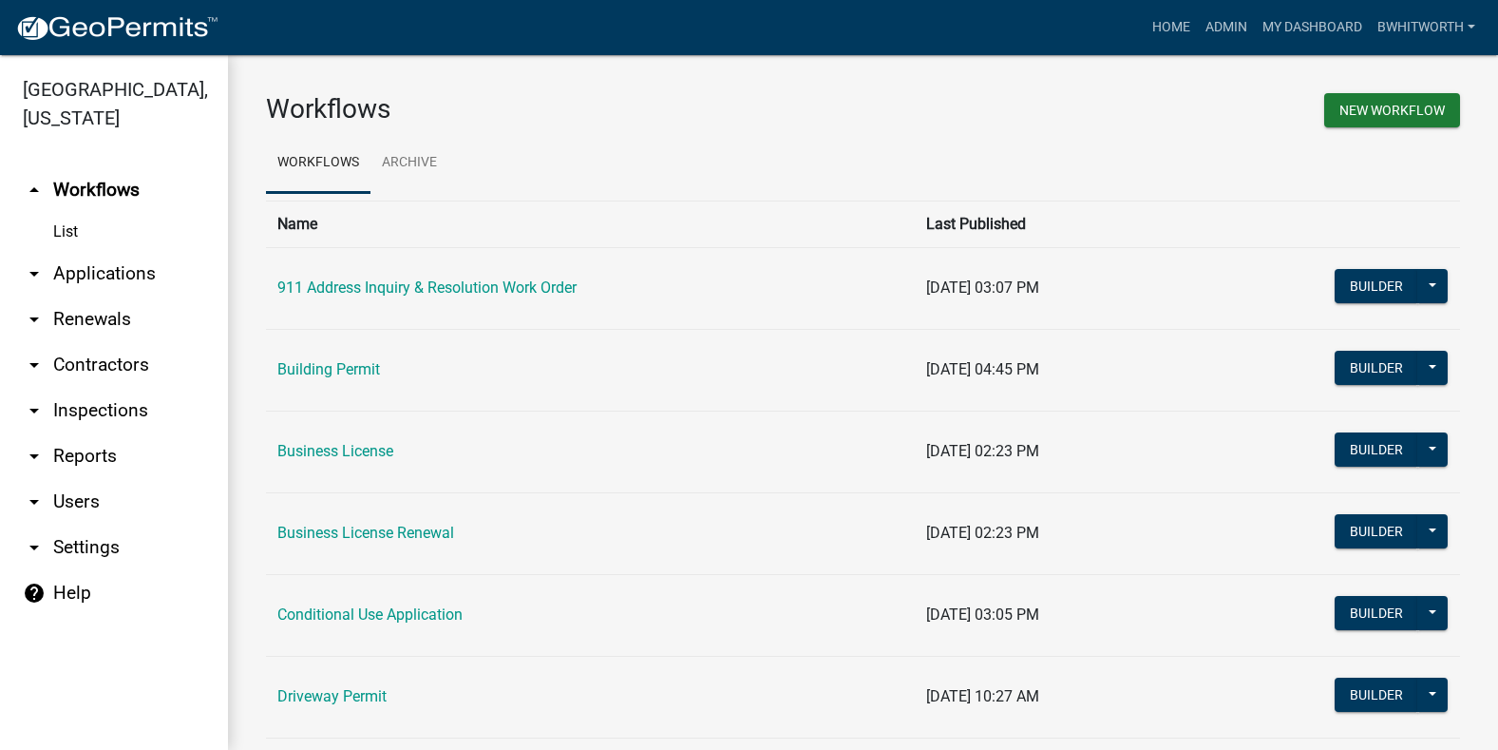
click at [128, 269] on link "arrow_drop_down Applications" at bounding box center [114, 274] width 228 height 46
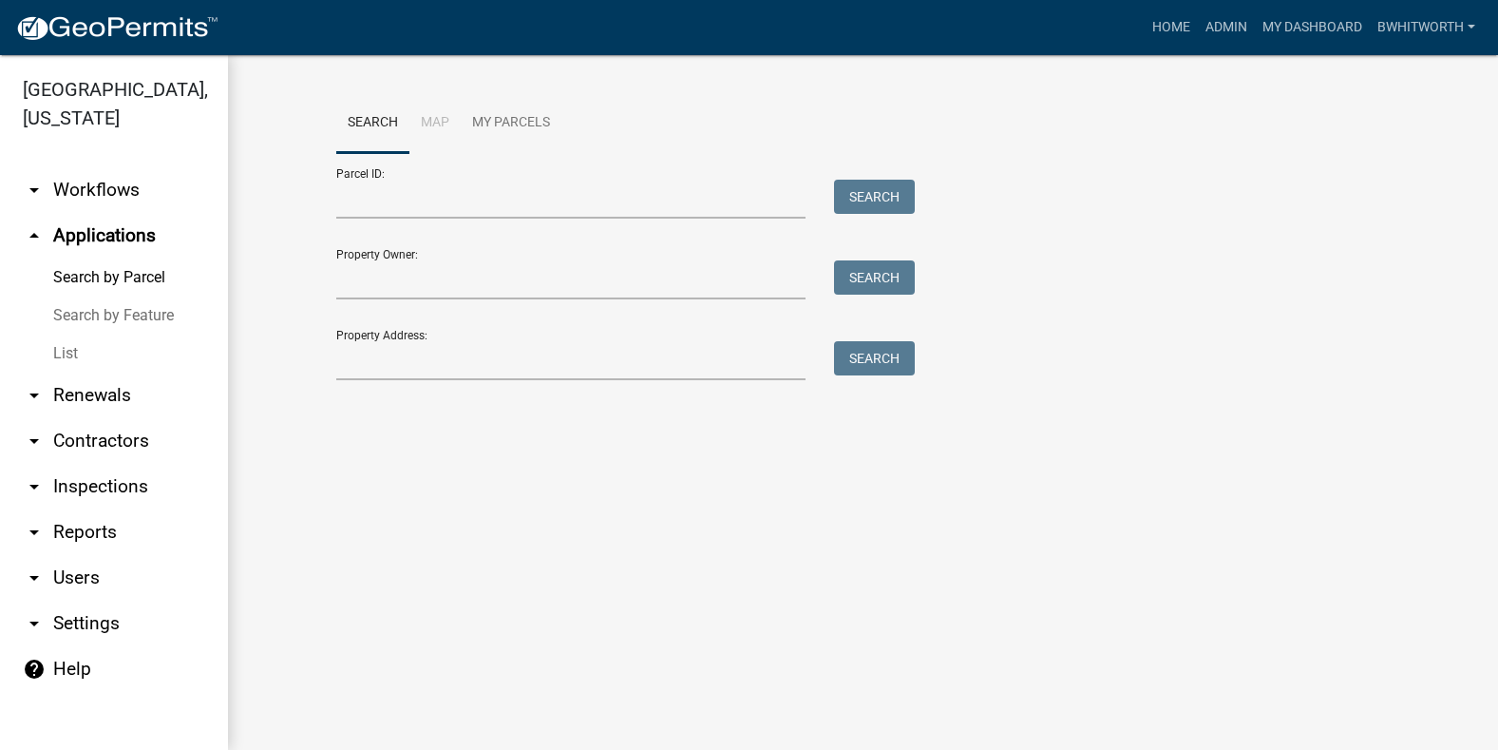
click at [62, 349] on link "List" at bounding box center [114, 353] width 228 height 38
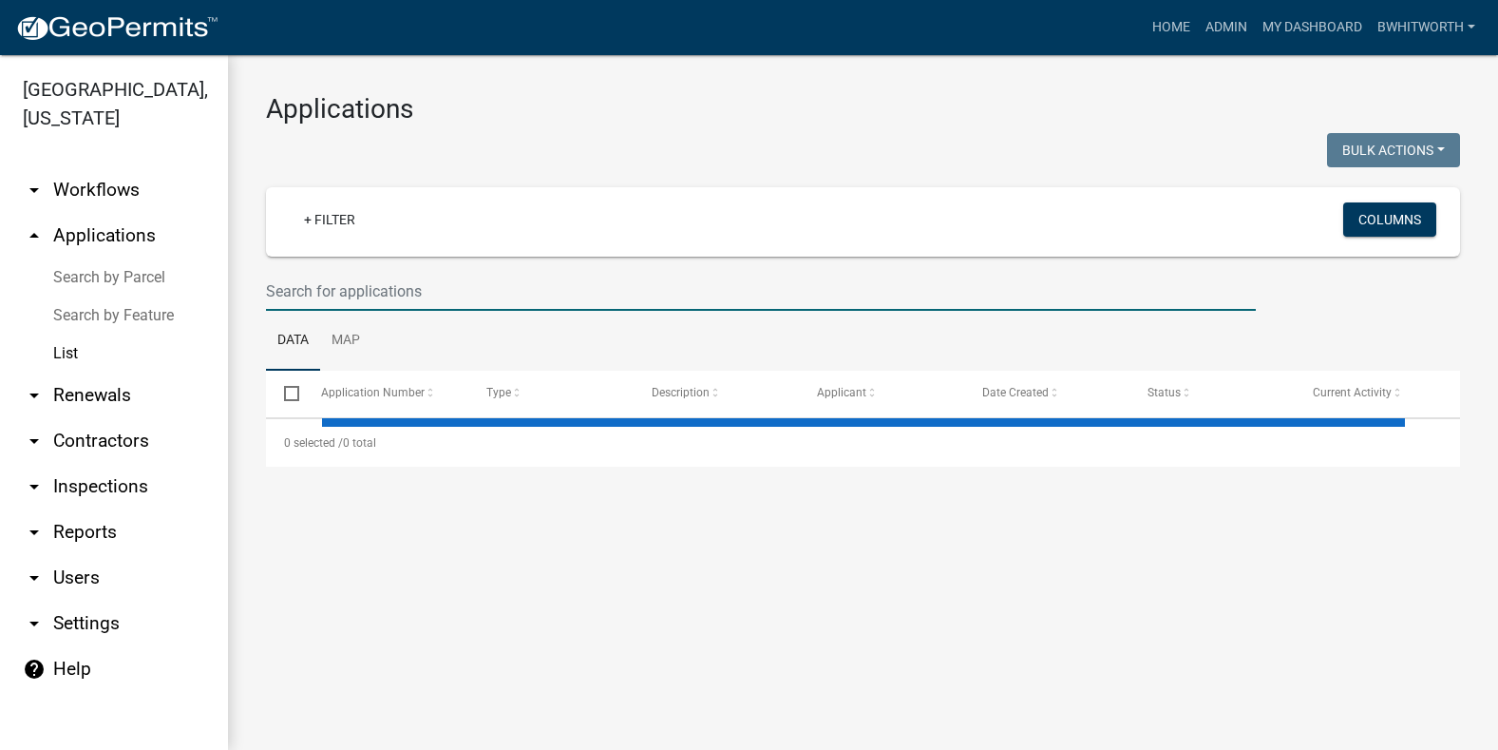
click at [286, 295] on input "text" at bounding box center [761, 291] width 990 height 39
select select "3: 100"
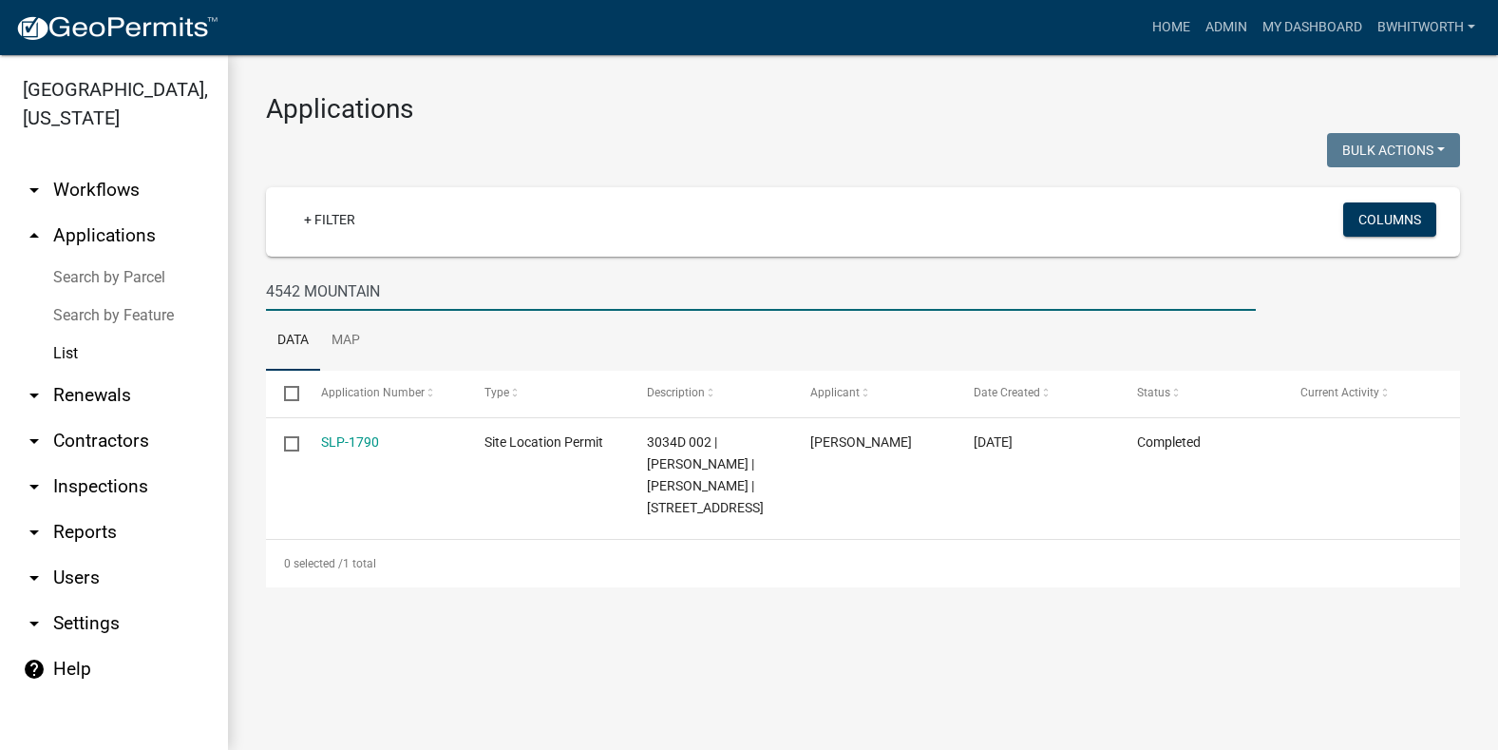
type input "4542 MOUNTAIN"
